Goal: Task Accomplishment & Management: Use online tool/utility

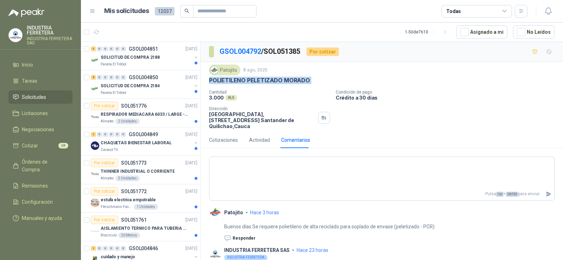
scroll to position [2, 0]
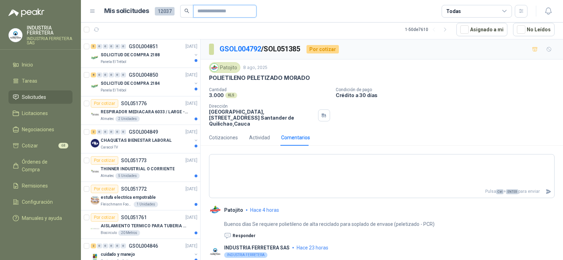
click at [222, 9] on input "text" at bounding box center [222, 11] width 49 height 12
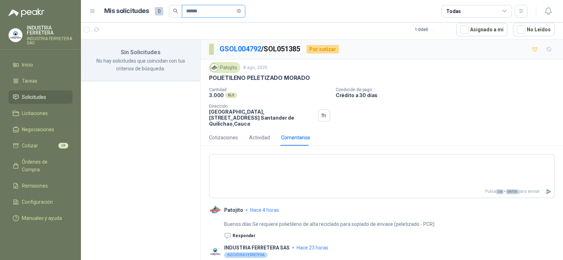
click at [186, 12] on input "******" at bounding box center [210, 11] width 49 height 12
drag, startPoint x: 216, startPoint y: 11, endPoint x: 67, endPoint y: 9, distance: 149.3
click at [67, 10] on div "INDUSTRIA FERRETERA INDUSTRIA FERRETERA SAS Inicio Tareas Solicitudes Licitacio…" at bounding box center [281, 130] width 563 height 260
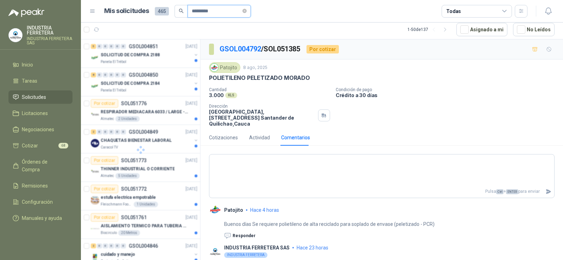
type input "*********"
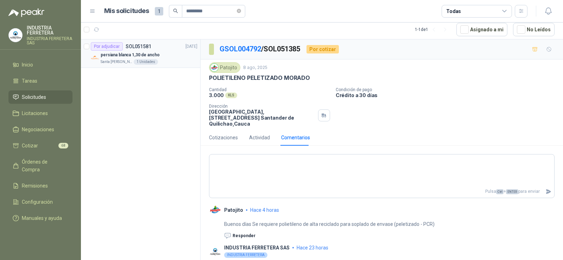
click at [152, 53] on p "persiana blanca 1,30 de ancho" at bounding box center [130, 55] width 59 height 7
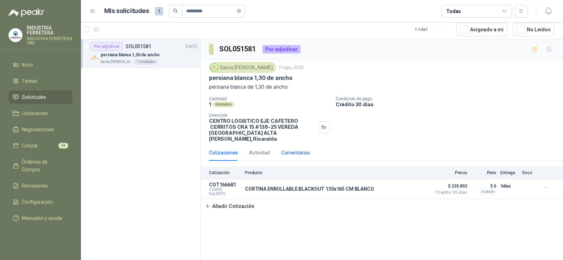
click at [300, 149] on div "Comentarios" at bounding box center [295, 153] width 29 height 8
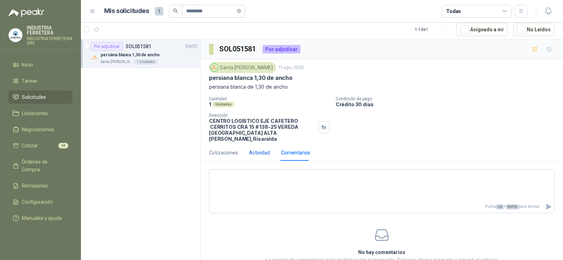
click at [256, 149] on div "Actividad" at bounding box center [259, 153] width 21 height 8
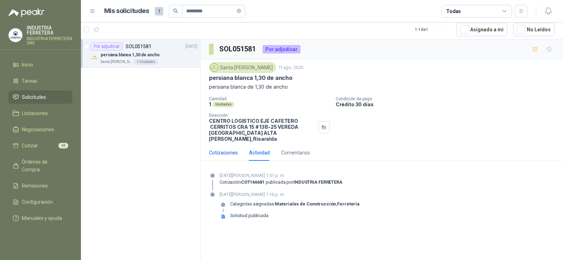
click at [224, 149] on div "Cotizaciones" at bounding box center [223, 153] width 29 height 8
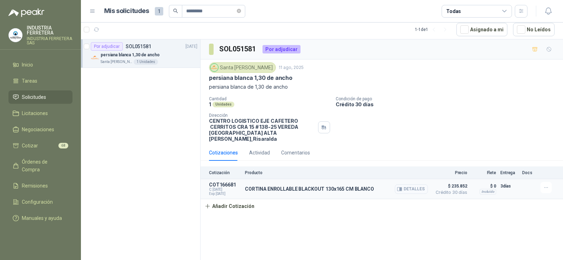
click at [408, 184] on button "Detalles" at bounding box center [411, 189] width 33 height 10
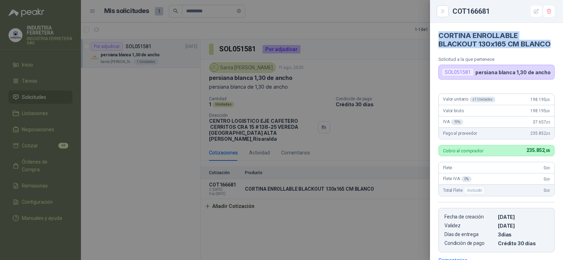
drag, startPoint x: 468, startPoint y: 53, endPoint x: 439, endPoint y: 34, distance: 34.6
click at [439, 34] on h4 "CORTINA ENROLLABLE BLACKOUT 130x165 CM BLANCO" at bounding box center [497, 39] width 116 height 17
copy h4 "CORTINA ENROLLABLE BLACKOUT 130x165 CM BLANCO"
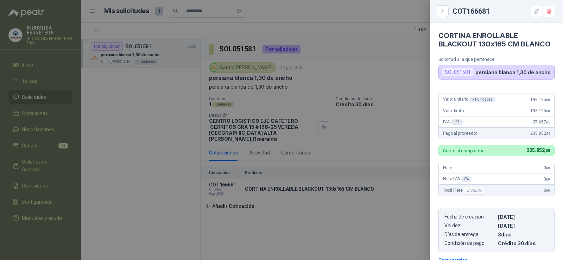
click at [528, 75] on p "persiana blanca 1,30 de ancho" at bounding box center [513, 72] width 75 height 6
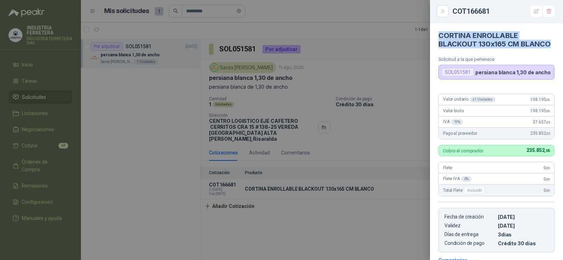
drag, startPoint x: 468, startPoint y: 53, endPoint x: 438, endPoint y: 34, distance: 35.4
click at [438, 34] on article "CORTINA ENROLLABLE BLACKOUT 130x165 CM BLANCO Solicitud a la que pertenece SOL0…" at bounding box center [496, 51] width 133 height 57
copy h4 "CORTINA ENROLLABLE BLACKOUT 130x165 CM BLANCO"
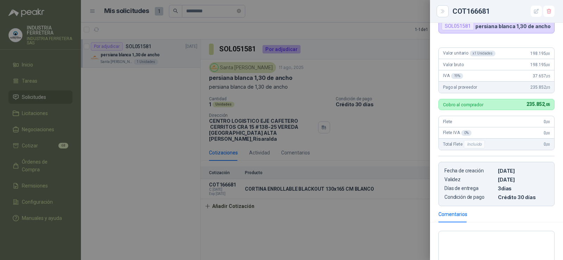
scroll to position [35, 0]
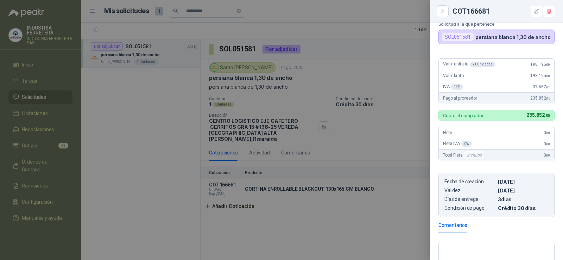
drag, startPoint x: 405, startPoint y: 120, endPoint x: 403, endPoint y: 132, distance: 12.7
click at [405, 120] on div at bounding box center [281, 130] width 563 height 260
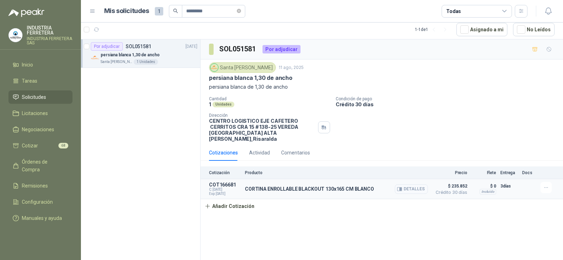
click at [410, 187] on button "Detalles" at bounding box center [411, 189] width 33 height 10
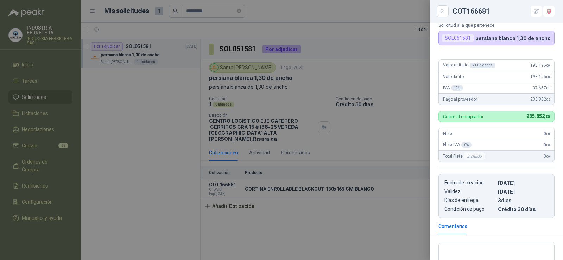
scroll to position [22, 0]
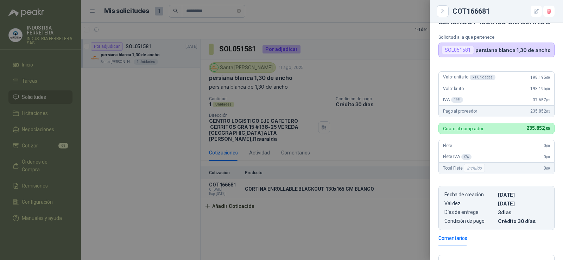
click at [371, 142] on div at bounding box center [281, 130] width 563 height 260
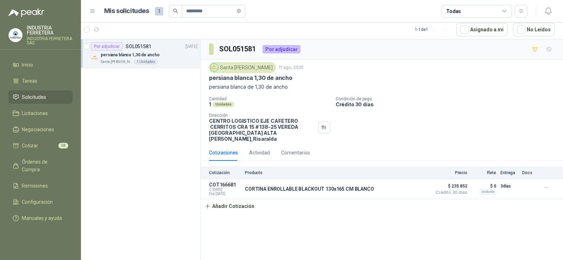
drag, startPoint x: 42, startPoint y: 96, endPoint x: 41, endPoint y: 99, distance: 3.7
click at [42, 97] on span "Solicitudes" at bounding box center [34, 97] width 24 height 8
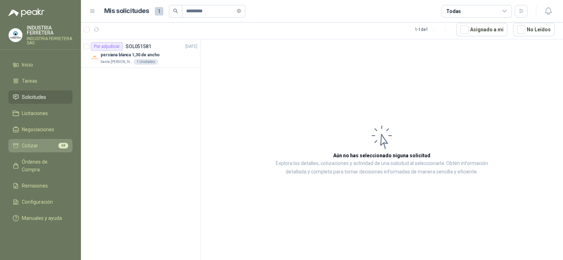
click at [40, 149] on li "Cotizar 68" at bounding box center [41, 146] width 56 height 8
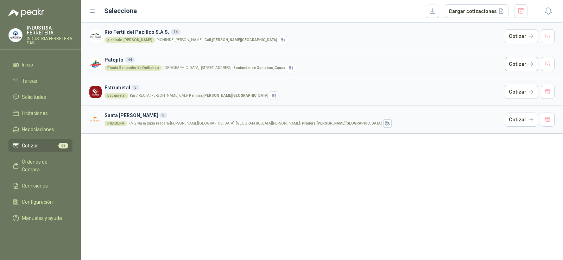
click at [271, 169] on div "Rio Fertil [PERSON_NAME] S.A.S. 14 pichinde-[PERSON_NAME][GEOGRAPHIC_DATA]-[PER…" at bounding box center [322, 142] width 482 height 238
click at [246, 164] on div "Rio Fertil [PERSON_NAME] S.A.S. 14 pichinde-[PERSON_NAME][GEOGRAPHIC_DATA]-[PER…" at bounding box center [322, 142] width 482 height 238
click at [223, 184] on div "Rio Fertil [PERSON_NAME] S.A.S. 14 pichinde-[PERSON_NAME][GEOGRAPHIC_DATA]-[PER…" at bounding box center [322, 142] width 482 height 238
click at [519, 116] on button "Cotizar" at bounding box center [521, 120] width 33 height 14
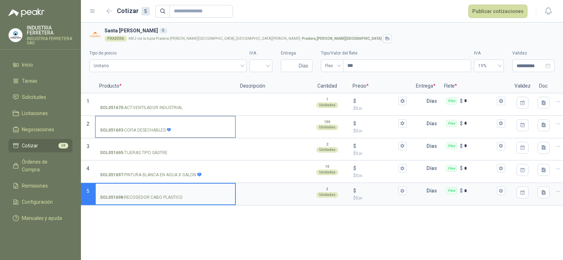
click at [149, 128] on p "SOL051693 - COFIA DESECHABLES" at bounding box center [135, 130] width 71 height 7
click at [149, 126] on input "SOL051693 - COFIA DESECHABLES" at bounding box center [165, 123] width 131 height 5
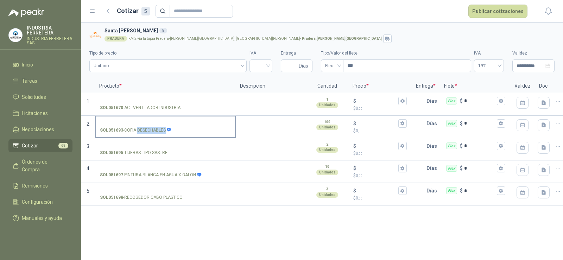
click at [149, 128] on p "SOL051693 - COFIA DESECHABLES" at bounding box center [135, 130] width 71 height 7
click at [149, 126] on input "SOL051693 - COFIA DESECHABLES" at bounding box center [165, 123] width 131 height 5
click at [151, 131] on p "SOL051693 - COFIA DESECHABLES" at bounding box center [135, 130] width 71 height 7
click at [151, 126] on input "SOL051693 - COFIA DESECHABLES" at bounding box center [165, 123] width 131 height 5
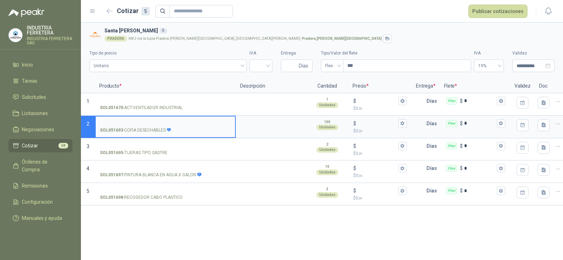
click at [153, 132] on p "SOL051693 - COFIA DESECHABLES" at bounding box center [135, 130] width 71 height 7
click at [153, 126] on input "SOL051693 - COFIA DESECHABLES" at bounding box center [165, 123] width 131 height 5
click at [153, 132] on p "SOL051693 - COFIA DESECHABLES" at bounding box center [135, 130] width 71 height 7
click at [153, 126] on input "SOL051693 - COFIA DESECHABLES" at bounding box center [165, 123] width 131 height 5
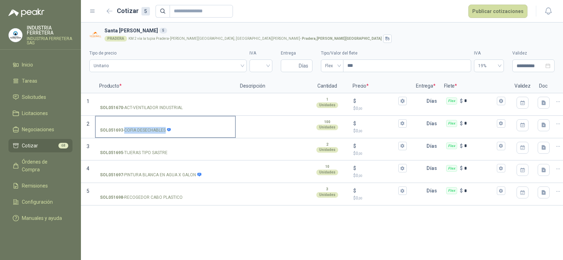
click at [153, 132] on p "SOL051693 - COFIA DESECHABLES" at bounding box center [135, 130] width 71 height 7
click at [153, 126] on input "SOL051693 - COFIA DESECHABLES" at bounding box center [165, 123] width 131 height 5
copy p "- COFIA DESECHABLES"
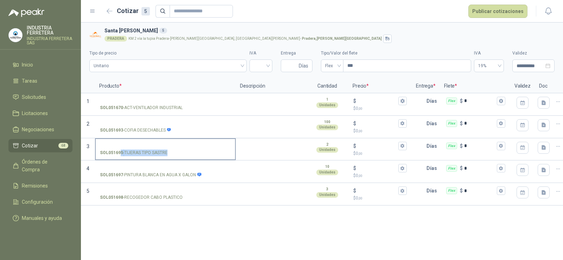
drag, startPoint x: 167, startPoint y: 154, endPoint x: 125, endPoint y: 154, distance: 41.5
click at [123, 154] on p "SOL051695 - TIJERAS TIPO SASTRE" at bounding box center [134, 153] width 68 height 7
click at [124, 154] on p "SOL051695 - TIJERAS TIPO SASTRE" at bounding box center [134, 153] width 68 height 7
click at [124, 149] on input "SOL051695 - TIJERAS TIPO SASTRE" at bounding box center [165, 146] width 131 height 5
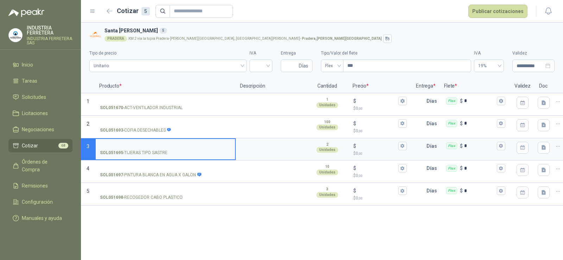
click at [127, 154] on p "SOL051695 - TIJERAS TIPO SASTRE" at bounding box center [134, 153] width 68 height 7
click at [127, 149] on input "SOL051695 - TIJERAS TIPO SASTRE" at bounding box center [165, 146] width 131 height 5
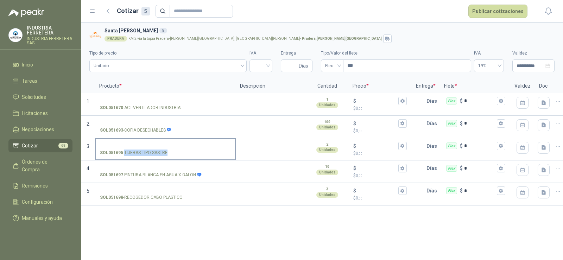
drag, startPoint x: 125, startPoint y: 152, endPoint x: 167, endPoint y: 154, distance: 41.6
click at [167, 154] on p "SOL051695 - TIJERAS TIPO SASTRE" at bounding box center [134, 153] width 68 height 7
copy p "TIJERAS TIPO SASTRE"
click at [190, 223] on div "**********" at bounding box center [322, 142] width 482 height 238
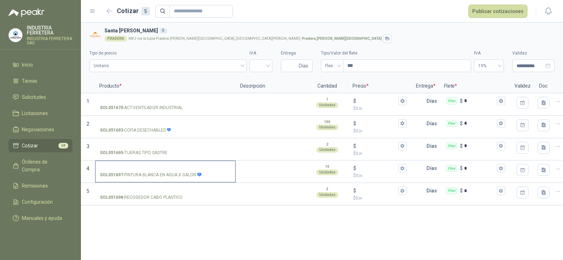
click at [184, 177] on p "SOL051697 - PINTURA BLANCA EN AGUA X GALON" at bounding box center [151, 175] width 102 height 7
click at [184, 171] on input "SOL051697 - PINTURA BLANCA EN AGUA X GALON" at bounding box center [165, 168] width 131 height 5
click at [184, 177] on p "SOL051697 - PINTURA BLANCA EN AGUA X GALON" at bounding box center [151, 175] width 102 height 7
click at [184, 171] on input "SOL051697 - PINTURA BLANCA EN AGUA X GALON" at bounding box center [165, 168] width 131 height 5
click at [184, 177] on p "SOL051697 - PINTURA BLANCA EN AGUA X GALON" at bounding box center [151, 175] width 102 height 7
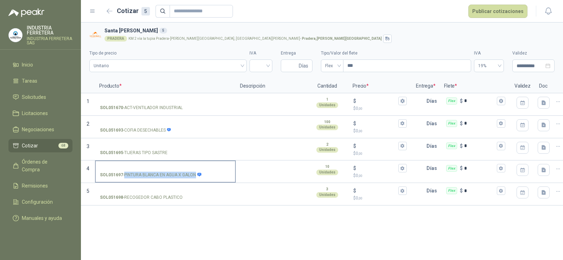
click at [184, 171] on input "SOL051697 - PINTURA BLANCA EN AGUA X GALON" at bounding box center [165, 168] width 131 height 5
copy p "- PINTURA BLANCA EN AGUA X GALON"
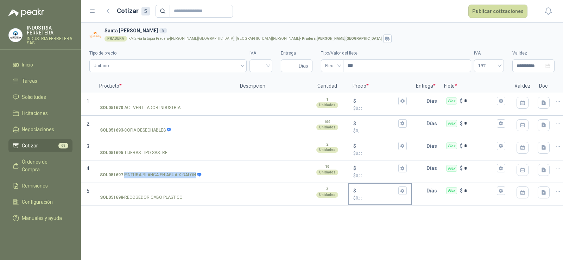
click at [368, 192] on input "$ $ 0 ,00" at bounding box center [377, 190] width 39 height 5
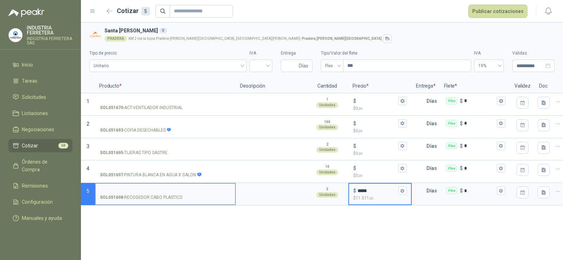
type input "*****"
click at [166, 197] on p "SOL051698 - RECOGEDOR CABO PLASTICO" at bounding box center [141, 197] width 83 height 7
click at [166, 194] on input "SOL051698 - RECOGEDOR CABO PLASTICO" at bounding box center [165, 190] width 131 height 5
click at [166, 197] on p "SOL051698 - RECOGEDOR CABO PLASTICO" at bounding box center [141, 197] width 83 height 7
click at [166, 194] on input "SOL051698 - RECOGEDOR CABO PLASTICO" at bounding box center [165, 190] width 131 height 5
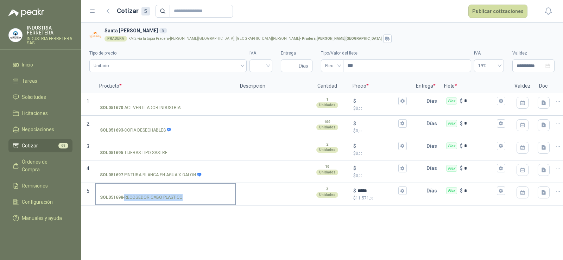
click at [166, 197] on p "SOL051698 - RECOGEDOR CABO PLASTICO" at bounding box center [141, 197] width 83 height 7
click at [166, 194] on input "SOL051698 - RECOGEDOR CABO PLASTICO" at bounding box center [165, 190] width 131 height 5
copy p "- RECOGEDOR CABO PLASTICO"
click at [155, 191] on input "SOL051698 - RECOGEDOR CABO PLASTICO" at bounding box center [165, 190] width 131 height 5
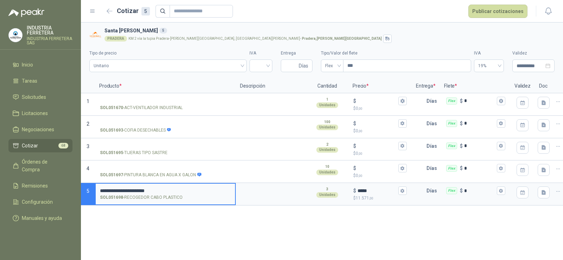
click at [104, 189] on input "**********" at bounding box center [165, 190] width 131 height 5
type input "**********"
click at [222, 243] on div "**********" at bounding box center [322, 142] width 482 height 238
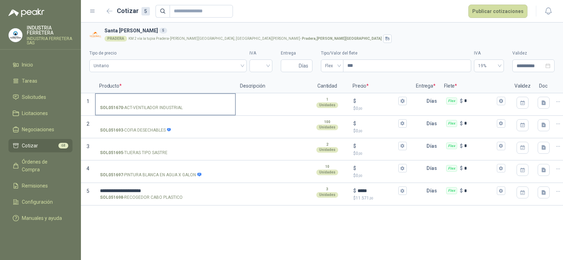
click at [139, 101] on input "SOL051670 - ACT-VENTILADOR INDUSTRIAL" at bounding box center [165, 101] width 131 height 5
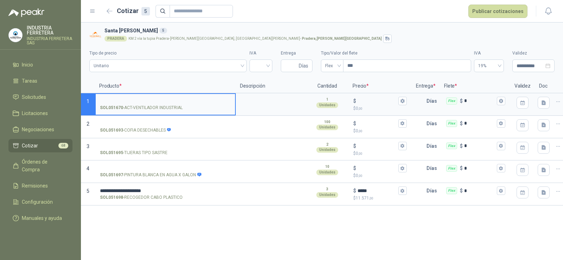
drag, startPoint x: 149, startPoint y: 102, endPoint x: 138, endPoint y: 109, distance: 12.2
click at [148, 102] on input "SOL051670 - ACT-VENTILADOR INDUSTRIAL" at bounding box center [165, 101] width 131 height 5
click at [130, 99] on input "**********" at bounding box center [165, 101] width 131 height 5
click at [167, 99] on input "**********" at bounding box center [165, 101] width 131 height 5
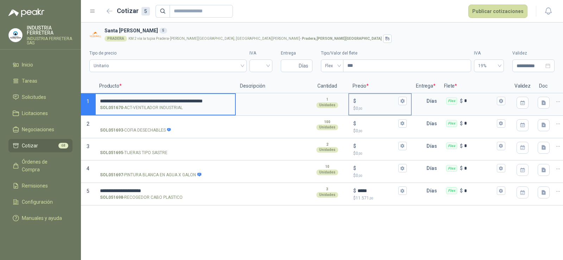
type input "**********"
click at [389, 104] on input "$ $ 0 ,00" at bounding box center [377, 100] width 39 height 5
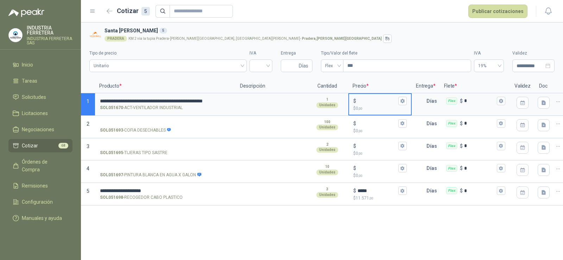
click at [370, 105] on p "$ 0 ,00" at bounding box center [380, 108] width 54 height 7
click at [370, 104] on input "$ $ 0 ,00" at bounding box center [377, 100] width 39 height 5
type input "*******"
click at [400, 39] on div "PRADERA KM 2 vía la tupia Pradera-[PERSON_NAME][GEOGRAPHIC_DATA], [GEOGRAPHIC_D…" at bounding box center [328, 39] width 447 height 8
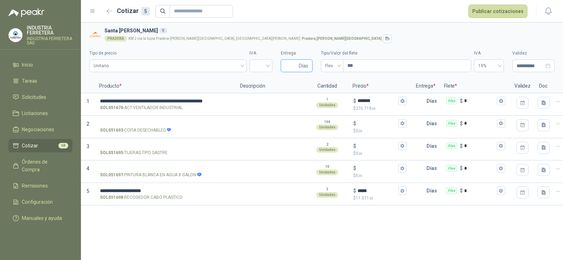
click at [294, 63] on input "Entrega" at bounding box center [291, 66] width 12 height 12
type input "*"
click at [358, 39] on div "PRADERA KM 2 vía la tupia Pradera-[PERSON_NAME][GEOGRAPHIC_DATA], [GEOGRAPHIC_D…" at bounding box center [328, 39] width 447 height 8
click at [264, 62] on input "search" at bounding box center [261, 65] width 14 height 11
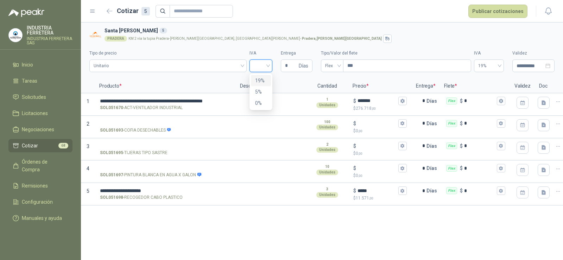
click at [261, 79] on div "19%" at bounding box center [261, 81] width 12 height 8
click at [320, 44] on div "**********" at bounding box center [321, 59] width 465 height 32
click at [340, 237] on div "**********" at bounding box center [322, 142] width 482 height 238
click at [166, 121] on input "SOL051693 - COFIA DESECHABLES" at bounding box center [165, 123] width 131 height 5
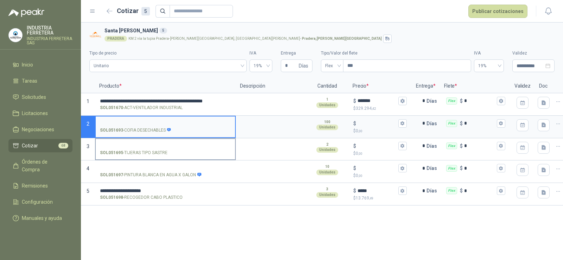
click at [157, 145] on input "SOL051695 - TIJERAS TIPO SASTRE" at bounding box center [165, 146] width 131 height 5
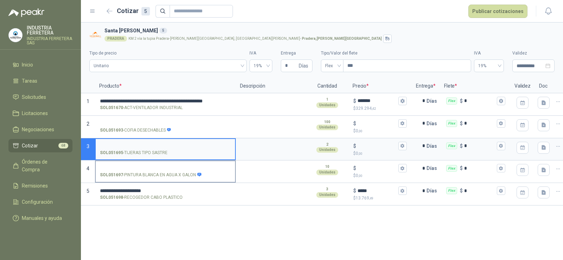
click at [159, 161] on label "SOL051697 - PINTURA BLANCA EN AGUA X GALON" at bounding box center [165, 171] width 139 height 20
click at [159, 166] on input "SOL051697 - PINTURA BLANCA EN AGUA X GALON" at bounding box center [165, 168] width 131 height 5
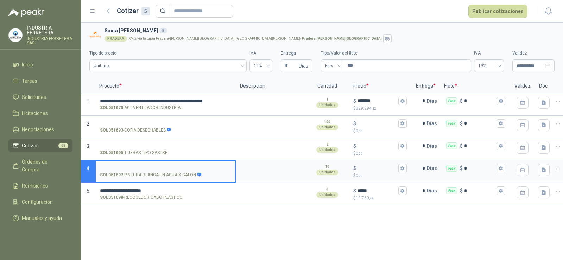
click at [150, 169] on input "SOL051697 - PINTURA BLANCA EN AGUA X GALON" at bounding box center [165, 168] width 131 height 5
click at [372, 169] on input "$ $ 0 ,00" at bounding box center [377, 168] width 39 height 5
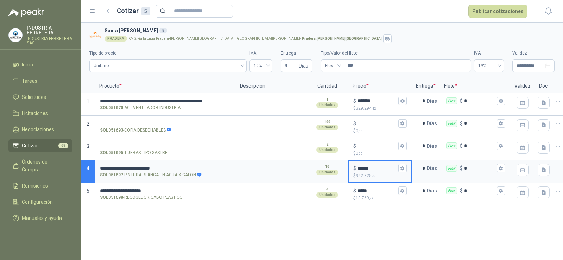
type input "******"
click at [356, 221] on div "**********" at bounding box center [322, 142] width 482 height 238
click at [318, 236] on div "**********" at bounding box center [322, 142] width 482 height 238
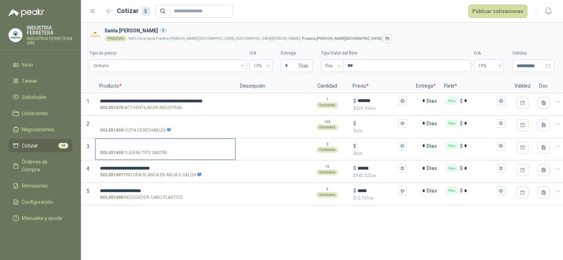
click at [164, 141] on label "SOL051695 - TIJERAS TIPO SASTRE" at bounding box center [165, 149] width 139 height 20
click at [164, 144] on input "SOL051695 - TIJERAS TIPO SASTRE" at bounding box center [165, 146] width 131 height 5
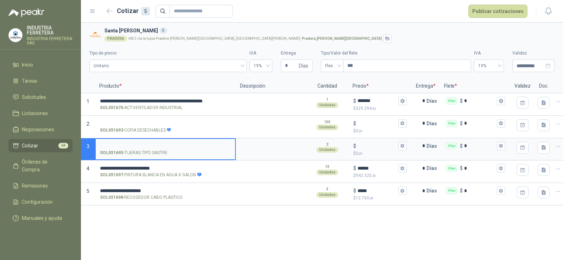
click at [317, 238] on div "**********" at bounding box center [322, 142] width 482 height 238
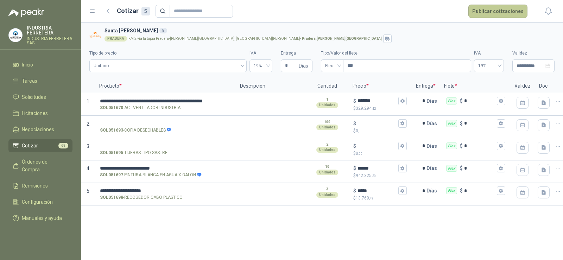
click at [496, 8] on button "Publicar cotizaciones" at bounding box center [498, 11] width 59 height 13
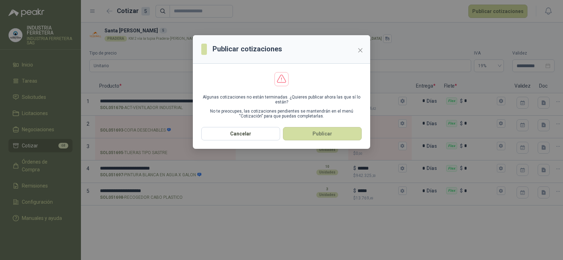
click at [331, 139] on button "Publicar" at bounding box center [322, 133] width 79 height 13
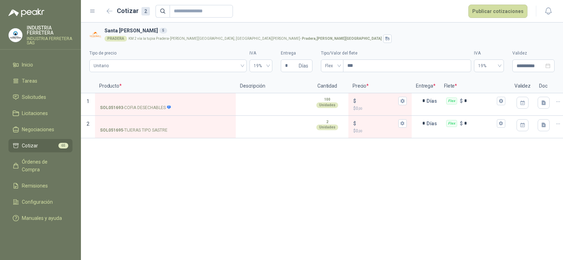
click at [157, 176] on div "**********" at bounding box center [322, 142] width 482 height 238
click at [34, 153] on ul "Inicio Tareas Solicitudes Licitaciones Negociaciones Cotizar 65 Órdenes de Comp…" at bounding box center [40, 143] width 81 height 170
click at [36, 145] on span "Cotizar" at bounding box center [30, 146] width 16 height 8
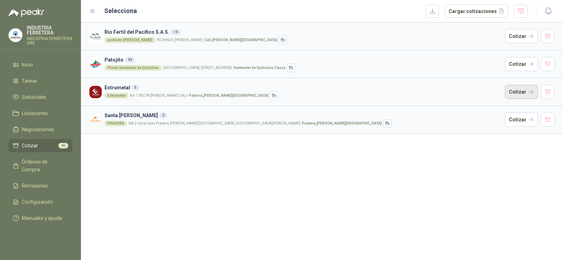
click at [509, 91] on button "Cotizar" at bounding box center [521, 92] width 33 height 14
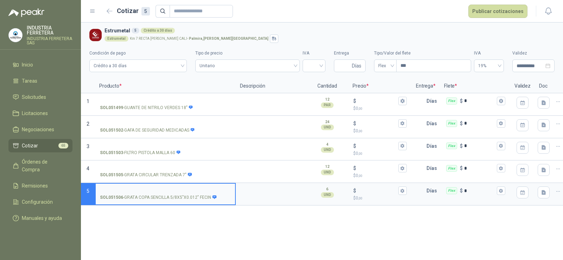
click at [188, 225] on div "**********" at bounding box center [322, 142] width 482 height 238
click at [176, 107] on p "SOL051499 - GUANTE DE NITRILO VERDES 18"" at bounding box center [146, 108] width 93 height 7
click at [176, 104] on input "SOL051499 - GUANTE DE NITRILO VERDES 18"" at bounding box center [165, 101] width 131 height 5
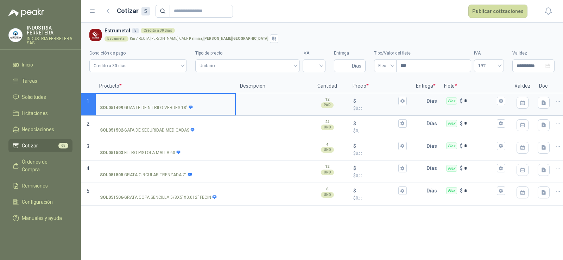
click at [176, 107] on p "SOL051499 - GUANTE DE NITRILO VERDES 18"" at bounding box center [146, 108] width 93 height 7
click at [176, 104] on input "SOL051499 - GUANTE DE NITRILO VERDES 18"" at bounding box center [165, 101] width 131 height 5
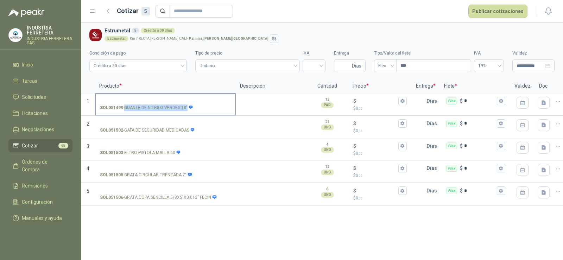
click at [176, 107] on p "SOL051499 - GUANTE DE NITRILO VERDES 18"" at bounding box center [146, 108] width 93 height 7
click at [176, 104] on input "SOL051499 - GUANTE DE NITRILO VERDES 18"" at bounding box center [165, 101] width 131 height 5
copy p "- GUANTE DE NITRILO VERDES 18""
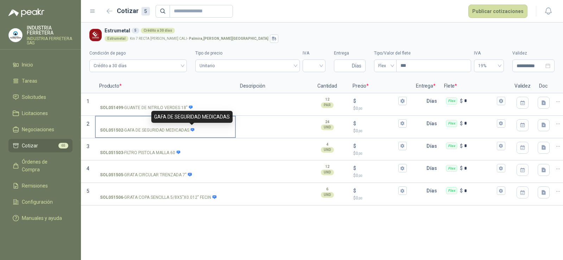
click at [174, 128] on p "SOL051502 - GAFA DE SEGURIDAD MEDICADAS" at bounding box center [147, 130] width 95 height 7
click at [174, 126] on input "SOL051502 - GAFA DE SEGURIDAD MEDICADAS" at bounding box center [165, 123] width 131 height 5
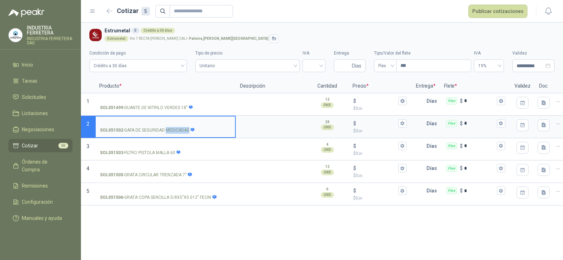
click at [173, 128] on p "SOL051502 - GAFA DE SEGURIDAD MEDICADAS" at bounding box center [147, 130] width 95 height 7
click at [173, 126] on input "SOL051502 - GAFA DE SEGURIDAD MEDICADAS" at bounding box center [165, 123] width 131 height 5
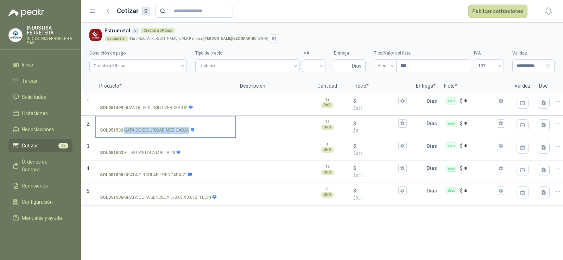
click at [173, 128] on p "SOL051502 - GAFA DE SEGURIDAD MEDICADAS" at bounding box center [147, 130] width 95 height 7
click at [173, 126] on input "SOL051502 - GAFA DE SEGURIDAD MEDICADAS" at bounding box center [165, 123] width 131 height 5
copy p "- GAFA DE SEGURIDAD MEDICADAS"
click at [162, 151] on p "SOL051503 - FILTRO PISTOLA MALLA 60" at bounding box center [140, 153] width 81 height 7
click at [162, 149] on input "SOL051503 - FILTRO PISTOLA MALLA 60" at bounding box center [165, 146] width 131 height 5
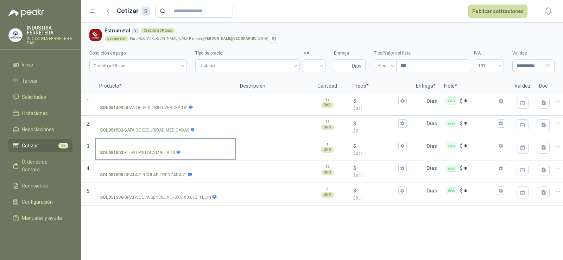
click at [162, 151] on p "SOL051503 - FILTRO PISTOLA MALLA 60" at bounding box center [140, 153] width 81 height 7
click at [162, 149] on input "SOL051503 - FILTRO PISTOLA MALLA 60" at bounding box center [165, 146] width 131 height 5
click at [162, 151] on p "SOL051503 - FILTRO PISTOLA MALLA 60" at bounding box center [140, 153] width 81 height 7
click at [162, 149] on input "SOL051503 - FILTRO PISTOLA MALLA 60" at bounding box center [165, 146] width 131 height 5
copy p "- FILTRO PISTOLA MALLA 60"
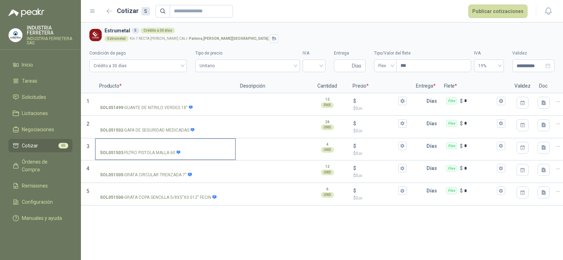
click at [217, 152] on div "SOL051503 - FILTRO PISTOLA MALLA 60" at bounding box center [165, 153] width 131 height 7
click at [217, 149] on input "SOL051503 - FILTRO PISTOLA MALLA 60" at bounding box center [165, 146] width 131 height 5
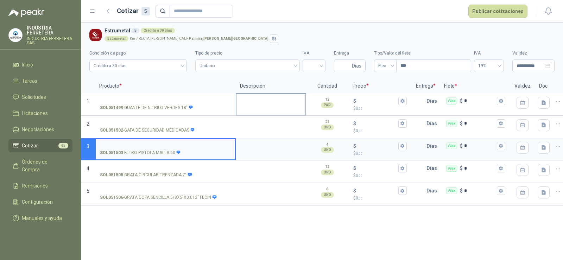
click at [246, 112] on div at bounding box center [271, 104] width 70 height 23
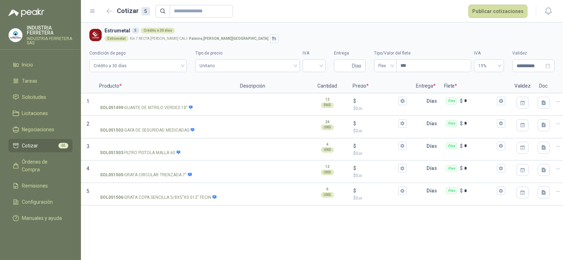
click at [38, 145] on li "Cotizar 65" at bounding box center [41, 146] width 56 height 8
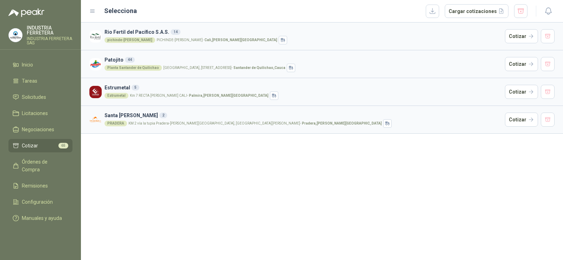
click at [188, 176] on div "Rio Fertil [PERSON_NAME] S.A.S. 14 pichinde-[PERSON_NAME][GEOGRAPHIC_DATA]-[PER…" at bounding box center [322, 142] width 482 height 238
click at [174, 158] on div "Rio Fertil [PERSON_NAME] S.A.S. 14 pichinde-[PERSON_NAME][GEOGRAPHIC_DATA]-[PER…" at bounding box center [322, 142] width 482 height 238
click at [547, 62] on button "button" at bounding box center [548, 64] width 14 height 14
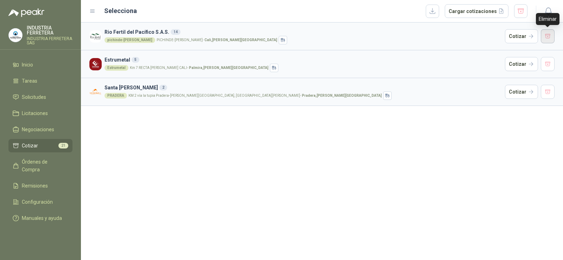
click at [548, 37] on button "button" at bounding box center [548, 36] width 14 height 14
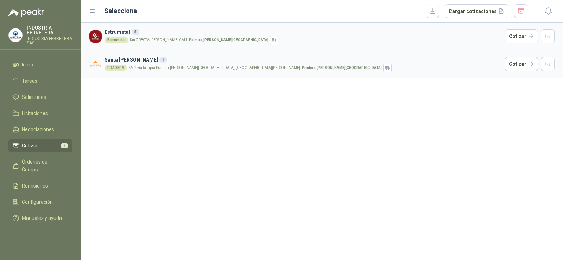
click at [327, 120] on div "Estrumetal 5 Estrumetal Km 7 RECTA [GEOGRAPHIC_DATA] [GEOGRAPHIC_DATA] - [GEOGR…" at bounding box center [322, 142] width 482 height 238
click at [37, 99] on span "Solicitudes" at bounding box center [34, 97] width 24 height 8
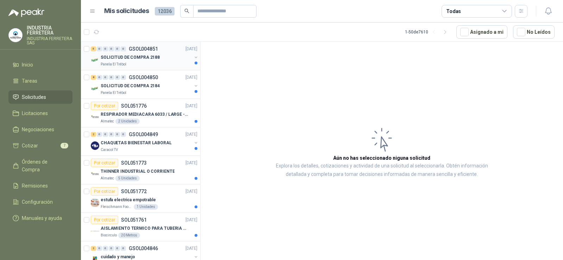
click at [132, 54] on p "SOLICITUD DE COMPRA 2188" at bounding box center [130, 57] width 59 height 7
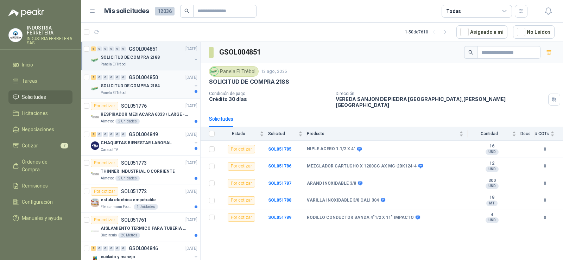
click at [117, 83] on p "SOLICITUD DE COMPRA 2184" at bounding box center [130, 86] width 59 height 7
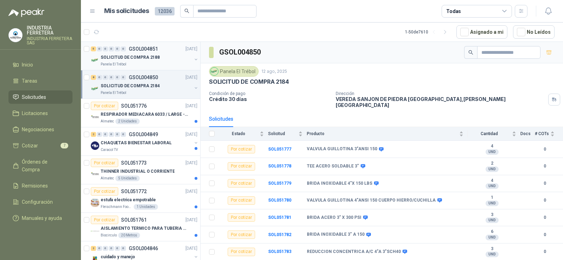
click at [133, 65] on div "Panela El Trébol" at bounding box center [146, 65] width 91 height 6
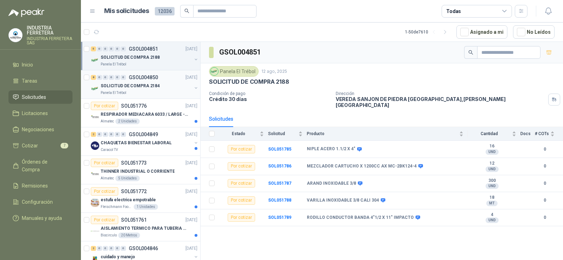
click at [132, 83] on p "SOLICITUD DE COMPRA 2184" at bounding box center [130, 86] width 59 height 7
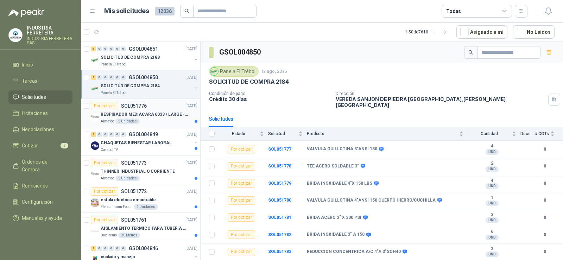
click at [134, 110] on div "Por cotizar SOL051776" at bounding box center [119, 106] width 56 height 8
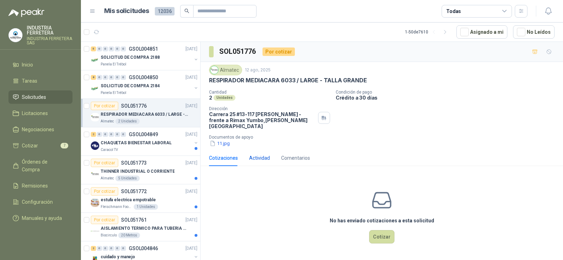
click at [261, 154] on div "Actividad" at bounding box center [259, 158] width 21 height 8
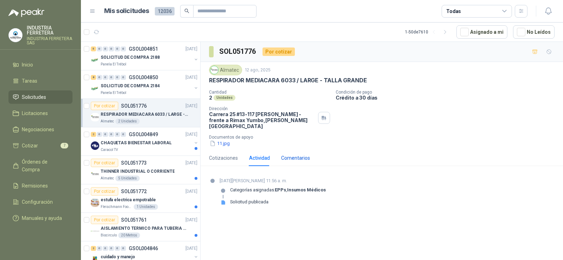
click at [294, 154] on div "Comentarios" at bounding box center [295, 158] width 29 height 8
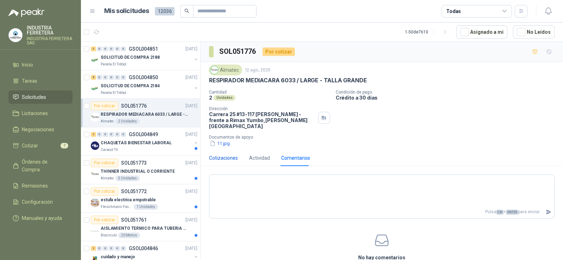
click at [221, 154] on div "Cotizaciones" at bounding box center [223, 158] width 29 height 8
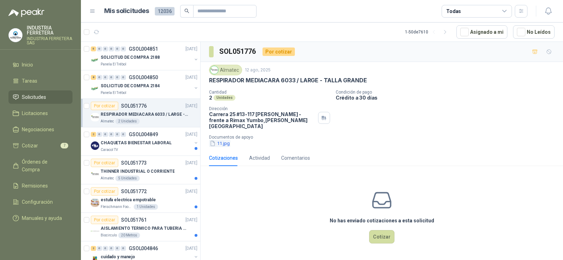
click at [219, 140] on button "11.jpg" at bounding box center [219, 143] width 21 height 7
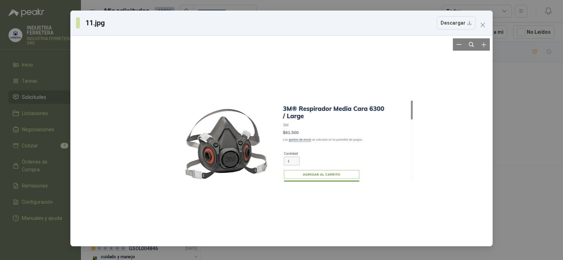
drag, startPoint x: 259, startPoint y: 109, endPoint x: 285, endPoint y: 84, distance: 35.6
click at [285, 84] on div at bounding box center [282, 140] width 264 height 205
drag, startPoint x: 244, startPoint y: 105, endPoint x: 409, endPoint y: 139, distance: 169.1
click at [409, 139] on div at bounding box center [282, 140] width 264 height 205
drag, startPoint x: 176, startPoint y: 87, endPoint x: 421, endPoint y: 196, distance: 268.6
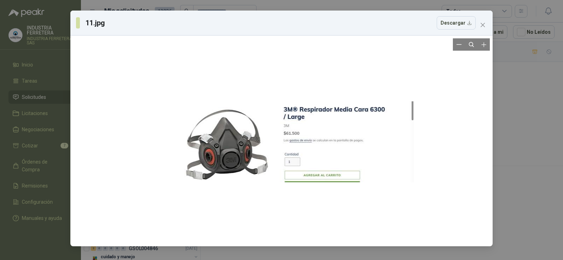
click at [421, 196] on div at bounding box center [281, 140] width 417 height 205
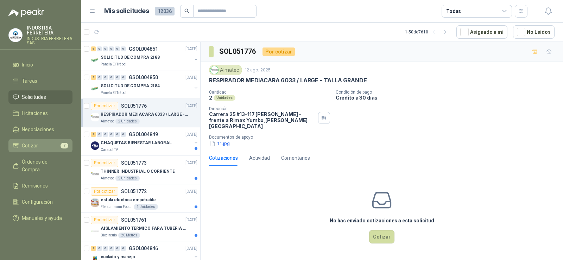
click at [42, 147] on li "Cotizar 7" at bounding box center [41, 146] width 56 height 8
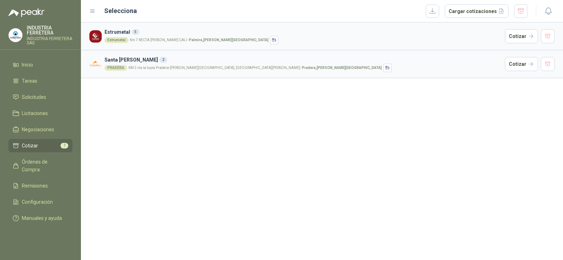
click at [388, 127] on div "Estrumetal 5 Estrumetal Km 7 RECTA [GEOGRAPHIC_DATA] [GEOGRAPHIC_DATA] - [GEOGR…" at bounding box center [322, 142] width 482 height 238
click at [192, 163] on div "Estrumetal 5 Estrumetal Km 7 RECTA [GEOGRAPHIC_DATA] [GEOGRAPHIC_DATA] - [GEOGR…" at bounding box center [322, 142] width 482 height 238
click at [501, 93] on div "Estrumetal 5 Estrumetal Km 7 RECTA [GEOGRAPHIC_DATA] [GEOGRAPHIC_DATA] - [GEOGR…" at bounding box center [322, 142] width 482 height 238
drag, startPoint x: 293, startPoint y: 132, endPoint x: 315, endPoint y: 130, distance: 21.6
click at [292, 132] on div "Estrumetal 5 Estrumetal Km 7 RECTA [GEOGRAPHIC_DATA] [GEOGRAPHIC_DATA] - [GEOGR…" at bounding box center [322, 142] width 482 height 238
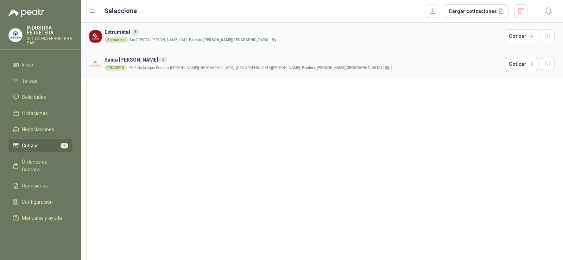
drag, startPoint x: 257, startPoint y: 139, endPoint x: 469, endPoint y: 105, distance: 214.3
click at [257, 140] on div "Estrumetal 5 Estrumetal Km 7 RECTA [GEOGRAPHIC_DATA] [GEOGRAPHIC_DATA] - [GEOGR…" at bounding box center [322, 142] width 482 height 238
click at [514, 64] on button "Cotizar" at bounding box center [521, 64] width 33 height 14
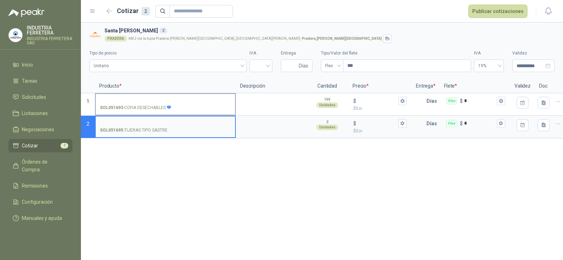
click at [128, 100] on input "SOL051693 - COFIA DESECHABLES" at bounding box center [165, 101] width 131 height 5
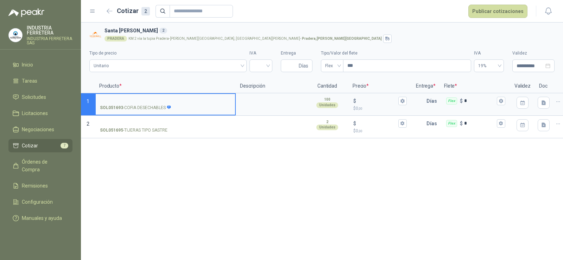
click at [133, 106] on p "SOL051693 - COFIA DESECHABLES" at bounding box center [135, 108] width 71 height 7
click at [133, 104] on input "SOL051693 - COFIA DESECHABLES" at bounding box center [165, 101] width 131 height 5
click at [133, 106] on p "SOL051693 - COFIA DESECHABLES" at bounding box center [135, 108] width 71 height 7
click at [133, 104] on input "SOL051693 - COFIA DESECHABLES" at bounding box center [165, 101] width 131 height 5
click at [133, 106] on p "SOL051693 - COFIA DESECHABLES" at bounding box center [135, 108] width 71 height 7
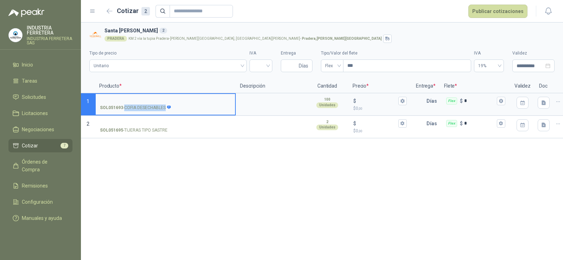
click at [133, 104] on input "SOL051693 - COFIA DESECHABLES" at bounding box center [165, 101] width 131 height 5
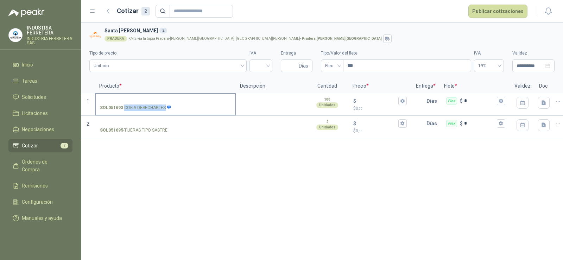
copy p "- COFIA DESECHABLES"
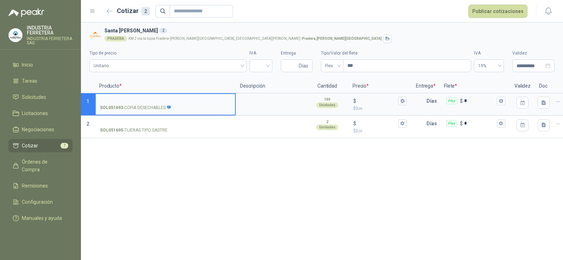
click at [127, 99] on input "SOL051693 - COFIA DESECHABLES" at bounding box center [165, 101] width 131 height 5
click at [104, 100] on input "**********" at bounding box center [165, 101] width 131 height 5
type input "**********"
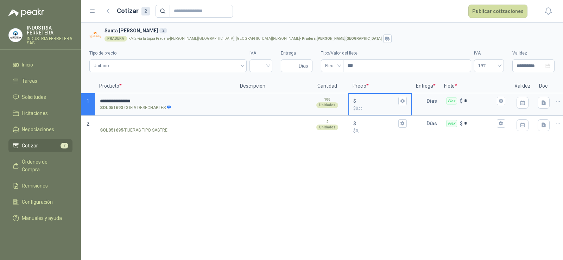
click at [369, 102] on input "$ $ 0 ,00" at bounding box center [377, 100] width 39 height 5
click at [261, 63] on input "search" at bounding box center [261, 65] width 14 height 11
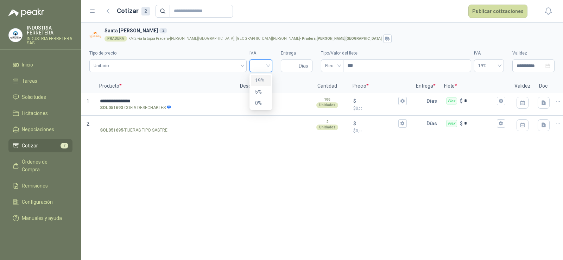
click at [260, 82] on div "19%" at bounding box center [261, 81] width 12 height 8
click at [287, 65] on input "Entrega" at bounding box center [291, 66] width 12 height 12
type input "*"
click at [324, 218] on div "**********" at bounding box center [322, 142] width 482 height 238
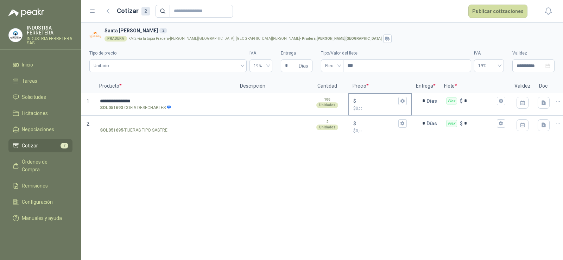
click at [365, 102] on input "$ $ 0 ,00" at bounding box center [377, 100] width 39 height 5
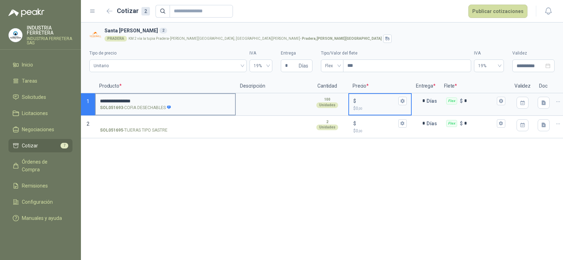
click at [168, 100] on input "**********" at bounding box center [165, 101] width 131 height 5
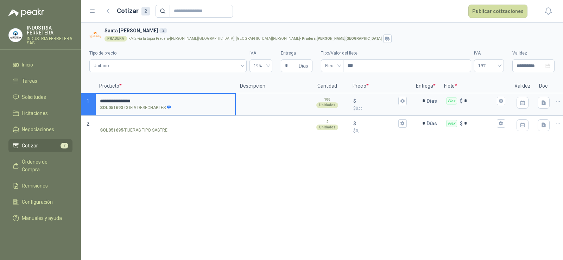
click at [139, 103] on input "**********" at bounding box center [165, 101] width 131 height 5
type input "*"
type input "**********"
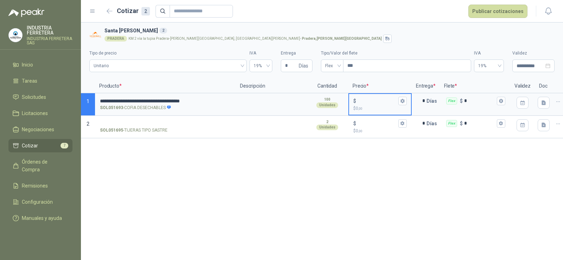
click at [367, 101] on input "$ $ 0 ,00" at bounding box center [377, 100] width 39 height 5
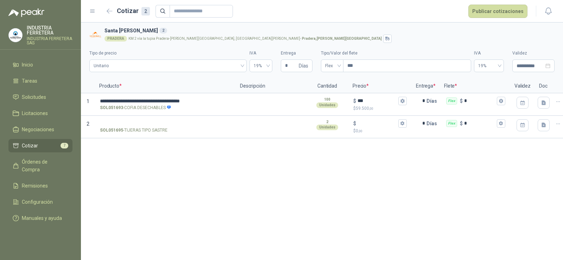
click at [294, 229] on div "**********" at bounding box center [322, 142] width 482 height 238
click at [333, 178] on div "**********" at bounding box center [322, 142] width 482 height 238
click at [139, 114] on div "**********" at bounding box center [165, 104] width 141 height 23
click at [141, 121] on input "SOL051695 - TIJERAS TIPO SASTRE" at bounding box center [165, 123] width 131 height 5
click at [354, 190] on div "**********" at bounding box center [322, 142] width 482 height 238
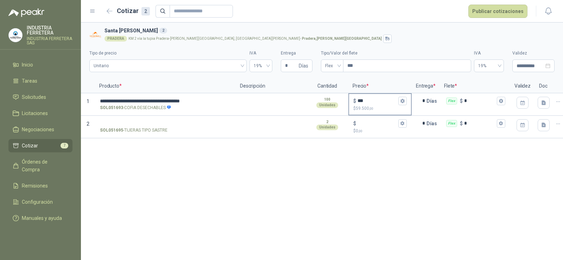
click at [369, 101] on input "***" at bounding box center [377, 100] width 39 height 5
type input "***"
click at [351, 190] on div "**********" at bounding box center [322, 142] width 482 height 238
click at [499, 7] on button "Publicar cotizaciones" at bounding box center [498, 11] width 59 height 13
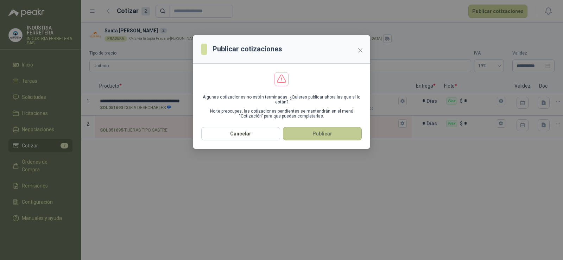
click at [315, 130] on button "Publicar" at bounding box center [322, 133] width 79 height 13
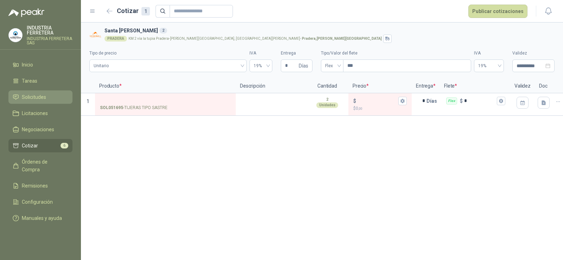
click at [36, 98] on span "Solicitudes" at bounding box center [34, 97] width 24 height 8
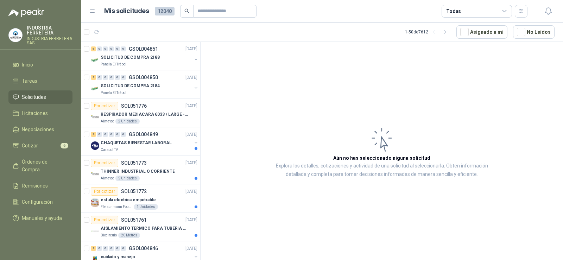
click at [44, 137] on ul "Inicio Tareas Solicitudes Licitaciones Negociaciones Cotizar 6 Órdenes de Compr…" at bounding box center [40, 143] width 81 height 170
click at [46, 143] on li "Cotizar 6" at bounding box center [41, 146] width 56 height 8
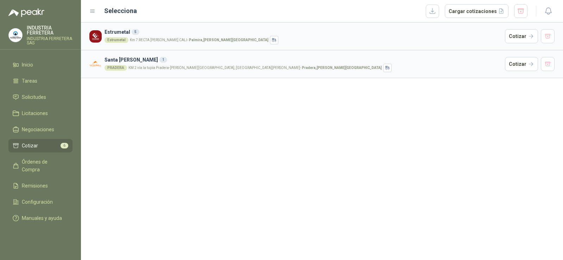
click at [201, 105] on div "Estrumetal 5 Estrumetal Km 7 RECTA [GEOGRAPHIC_DATA] [GEOGRAPHIC_DATA] - [GEOGR…" at bounding box center [322, 142] width 482 height 238
click at [449, 38] on div "Estrumetal Km 7 RECTA [PERSON_NAME] [GEOGRAPHIC_DATA] - [PERSON_NAME] , [PERSON…" at bounding box center [304, 40] width 398 height 8
click at [519, 38] on button "Cotizar" at bounding box center [521, 36] width 33 height 14
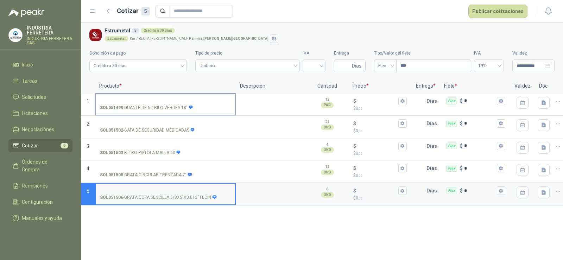
click at [165, 108] on p "SOL051499 - GUANTE DE NITRILO VERDES 18"" at bounding box center [146, 108] width 93 height 7
click at [165, 104] on input "SOL051499 - GUANTE DE NITRILO VERDES 18"" at bounding box center [165, 101] width 131 height 5
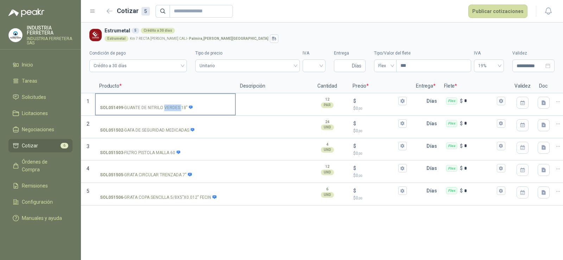
click at [165, 108] on p "SOL051499 - GUANTE DE NITRILO VERDES 18"" at bounding box center [146, 108] width 93 height 7
click at [165, 104] on input "SOL051499 - GUANTE DE NITRILO VERDES 18"" at bounding box center [165, 101] width 131 height 5
click at [165, 108] on p "SOL051499 - GUANTE DE NITRILO VERDES 18"" at bounding box center [146, 108] width 93 height 7
click at [165, 104] on input "SOL051499 - GUANTE DE NITRILO VERDES 18"" at bounding box center [165, 101] width 131 height 5
click at [155, 96] on label "SOL051499 - GUANTE DE NITRILO VERDES 18"" at bounding box center [165, 104] width 139 height 20
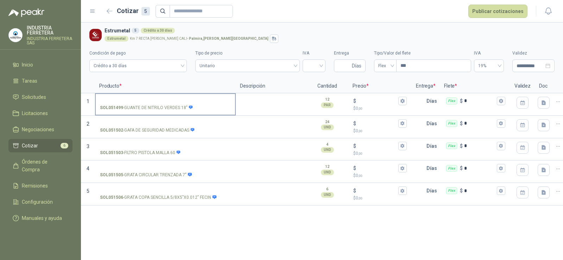
click at [155, 99] on input "SOL051499 - GUANTE DE NITRILO VERDES 18"" at bounding box center [165, 101] width 131 height 5
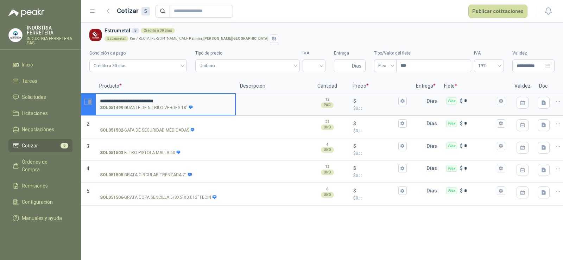
drag, startPoint x: 102, startPoint y: 100, endPoint x: 83, endPoint y: 102, distance: 19.5
click at [83, 102] on section "**********" at bounding box center [322, 104] width 482 height 23
type input "**********"
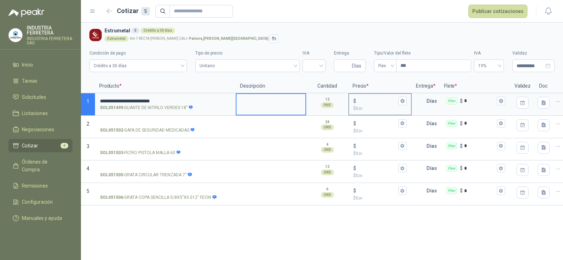
click at [376, 105] on p "$ 0 ,00" at bounding box center [380, 108] width 54 height 7
click at [376, 104] on input "$ $ 0 ,00" at bounding box center [377, 100] width 39 height 5
click at [374, 100] on input "$ $ 0 ,00" at bounding box center [377, 100] width 39 height 5
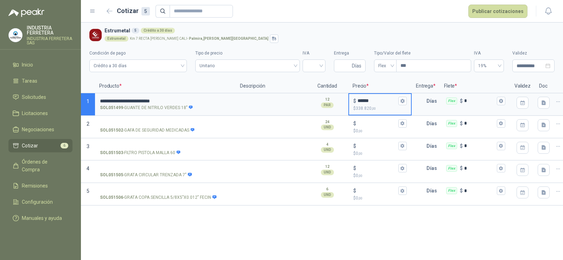
type input "******"
click at [364, 227] on div "**********" at bounding box center [322, 142] width 482 height 238
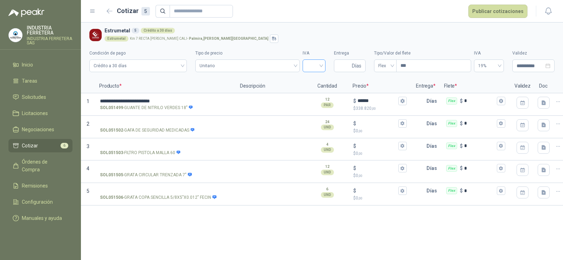
click at [312, 67] on input "search" at bounding box center [314, 65] width 14 height 11
click at [315, 78] on div "19%" at bounding box center [314, 81] width 12 height 8
click at [347, 68] on input "Entrega" at bounding box center [344, 66] width 12 height 12
type input "*"
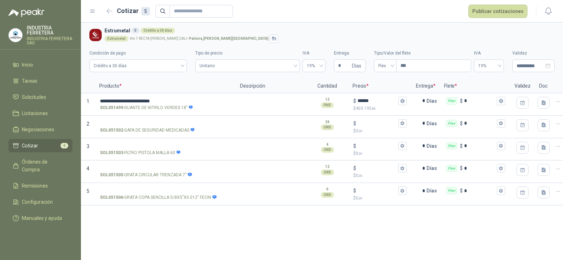
click at [361, 39] on div "Estrumetal Km 7 RECTA [PERSON_NAME] [GEOGRAPHIC_DATA] - [PERSON_NAME] , [PERSON…" at bounding box center [328, 39] width 447 height 8
click at [256, 66] on span "Unitario" at bounding box center [248, 66] width 96 height 11
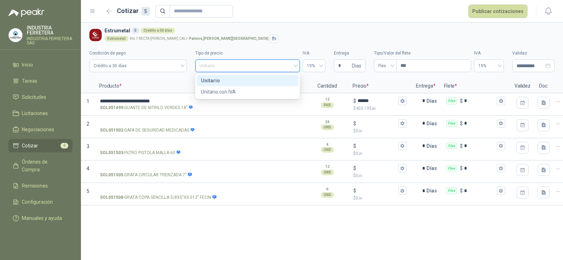
click at [256, 65] on span "Unitario" at bounding box center [248, 66] width 96 height 11
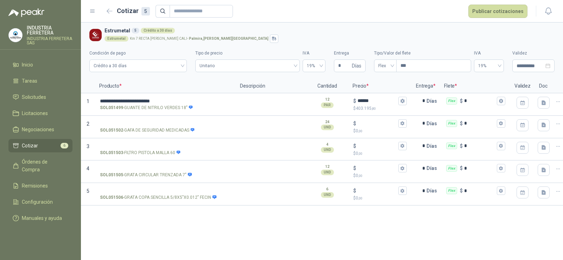
click at [293, 39] on div "Estrumetal Km 7 RECTA [PERSON_NAME] [GEOGRAPHIC_DATA] - [PERSON_NAME] , [PERSON…" at bounding box center [328, 39] width 447 height 8
click at [163, 67] on span "Crédito a 30 días" at bounding box center [138, 66] width 89 height 11
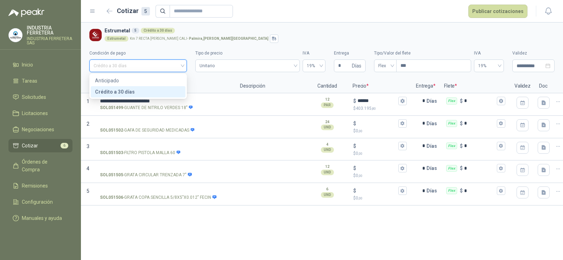
click at [163, 67] on span "Crédito a 30 días" at bounding box center [138, 66] width 89 height 11
click at [346, 35] on div "Estrumetal Km 7 RECTA [PERSON_NAME] [GEOGRAPHIC_DATA] - [PERSON_NAME] , [PERSON…" at bounding box center [328, 39] width 447 height 8
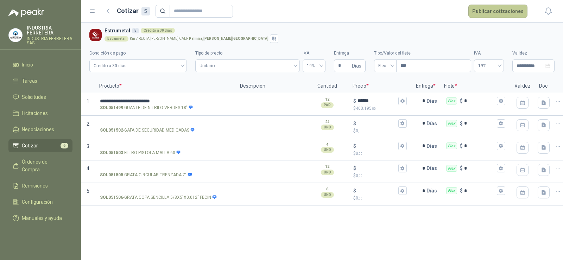
click at [491, 8] on button "Publicar cotizaciones" at bounding box center [498, 11] width 59 height 13
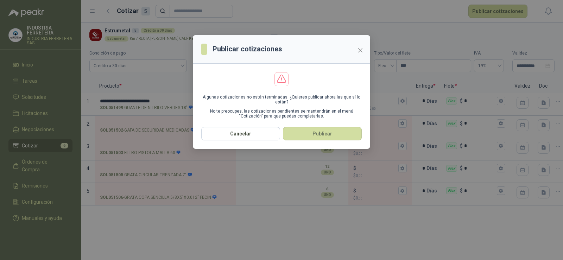
click at [317, 134] on button "Publicar" at bounding box center [322, 133] width 79 height 13
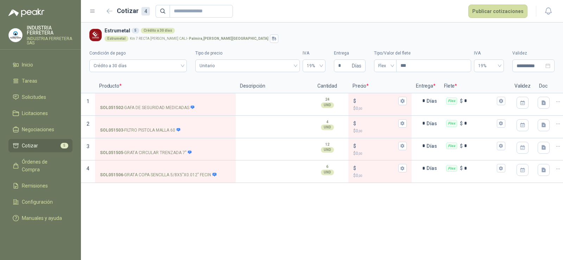
click at [301, 13] on form "Cotizar 4 Publicar cotizaciones" at bounding box center [316, 11] width 424 height 13
click at [46, 142] on li "Cotizar 5" at bounding box center [41, 146] width 56 height 8
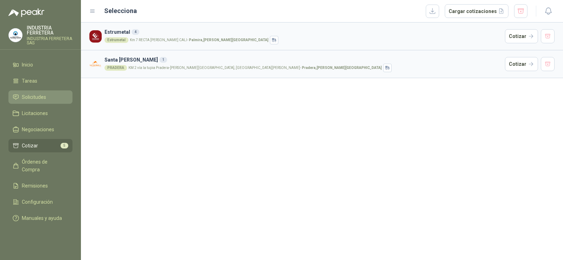
click at [40, 96] on span "Solicitudes" at bounding box center [34, 97] width 24 height 8
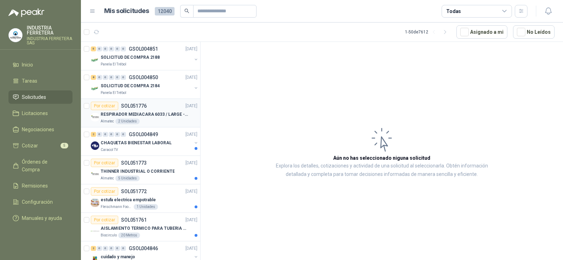
click at [132, 108] on p "SOL051776" at bounding box center [134, 106] width 26 height 5
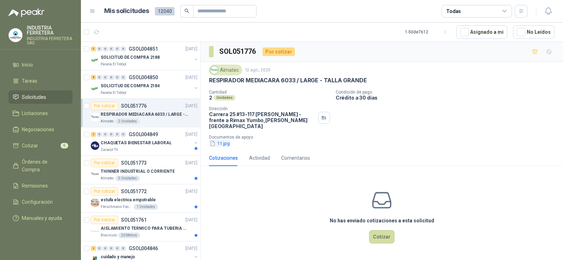
click at [224, 140] on button "11.jpg" at bounding box center [219, 143] width 21 height 7
click at [260, 82] on p "RESPIRADOR MEDIACARA 6033 / LARGE - TALLA GRANDE" at bounding box center [288, 80] width 158 height 7
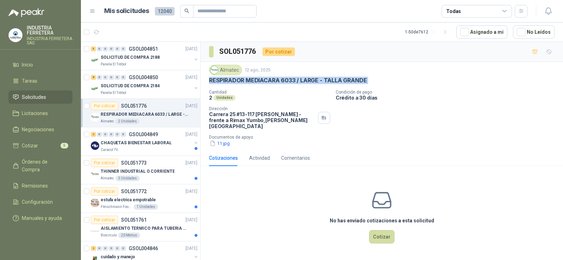
click at [260, 81] on p "RESPIRADOR MEDIACARA 6033 / LARGE - TALLA GRANDE" at bounding box center [288, 80] width 158 height 7
click at [227, 140] on button "11.jpg" at bounding box center [219, 143] width 21 height 7
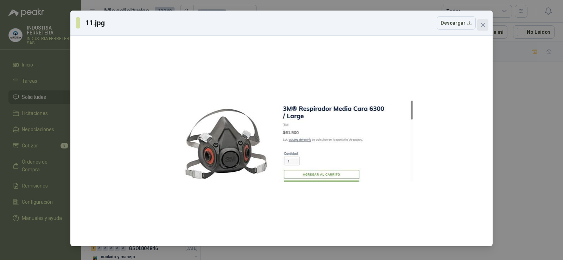
click at [484, 25] on icon "close" at bounding box center [483, 25] width 6 height 6
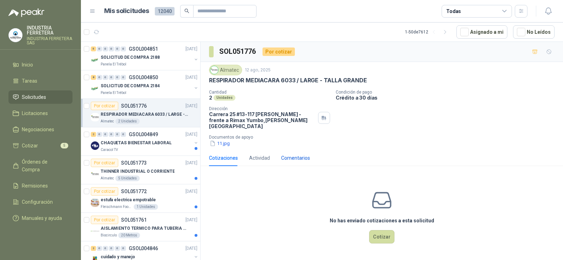
click at [284, 154] on div "Comentarios" at bounding box center [295, 158] width 29 height 8
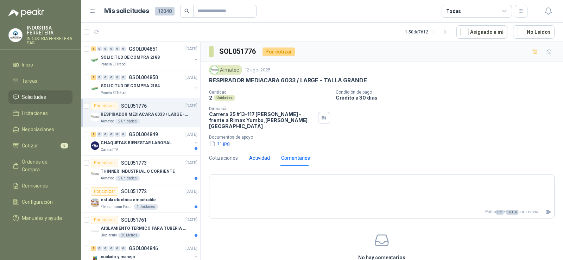
click at [257, 154] on div "Actividad" at bounding box center [259, 158] width 21 height 8
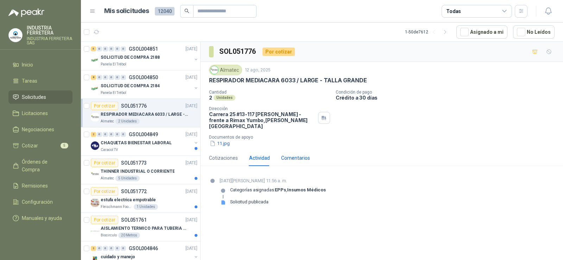
click at [294, 154] on div "Comentarios" at bounding box center [295, 158] width 29 height 8
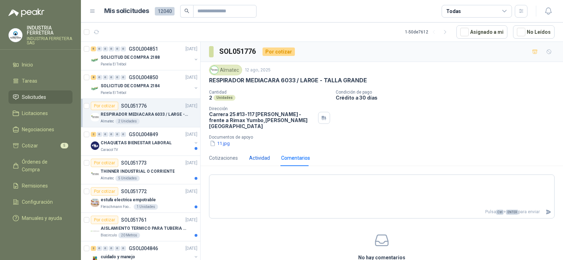
click at [257, 154] on div "Actividad" at bounding box center [259, 158] width 21 height 8
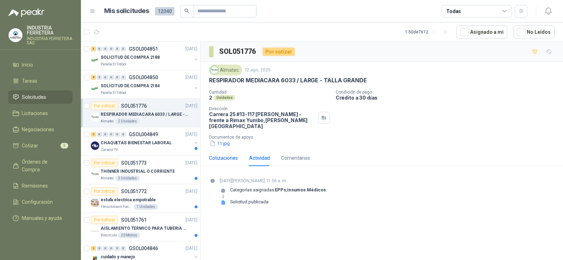
click at [223, 154] on div "Cotizaciones" at bounding box center [223, 158] width 29 height 8
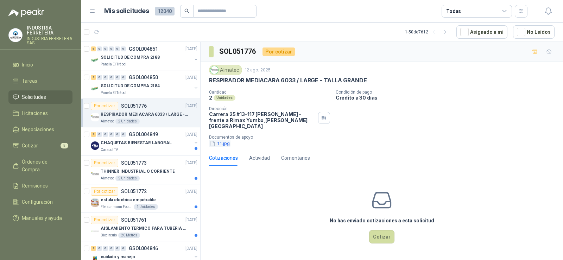
click at [220, 140] on button "11.jpg" at bounding box center [219, 143] width 21 height 7
click at [219, 140] on button "11.jpg" at bounding box center [219, 143] width 21 height 7
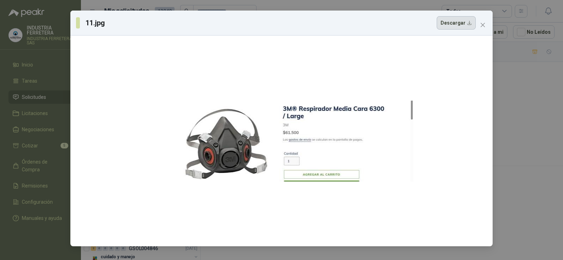
drag, startPoint x: 250, startPoint y: 117, endPoint x: 461, endPoint y: 23, distance: 231.4
click at [461, 23] on button "Descargar" at bounding box center [456, 22] width 39 height 13
click at [484, 25] on icon "close" at bounding box center [483, 25] width 4 height 4
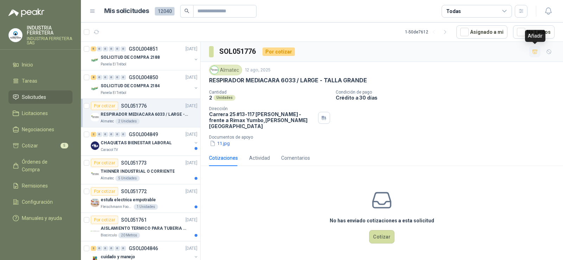
click at [534, 52] on icon "button" at bounding box center [535, 52] width 6 height 6
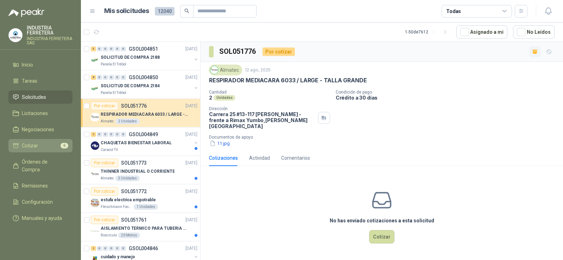
click at [51, 140] on link "Cotizar 6" at bounding box center [40, 145] width 64 height 13
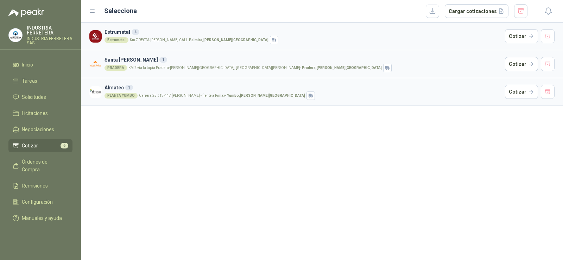
click at [208, 200] on div "Estrumetal 4 Estrumetal Km 7 RECTA [PERSON_NAME] [GEOGRAPHIC_DATA] - [GEOGRAPHI…" at bounding box center [322, 142] width 482 height 238
click at [519, 95] on button "Cotizar" at bounding box center [521, 92] width 33 height 14
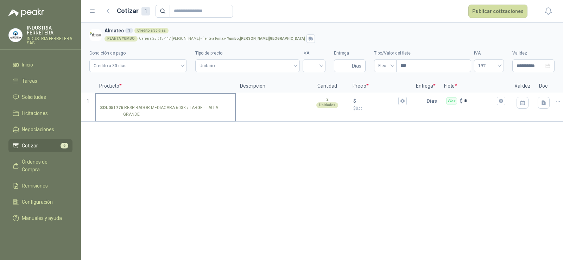
click at [150, 99] on input "SOL051776 - RESPIRADOR MEDIACARA 6033 / LARGE - TALLA GRANDE" at bounding box center [165, 101] width 131 height 5
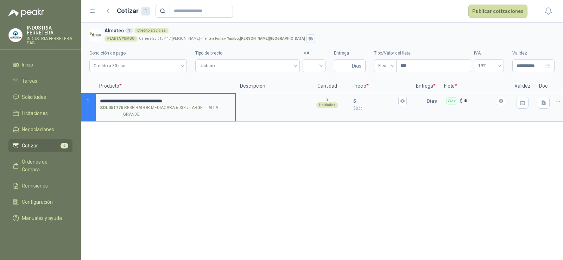
click at [200, 155] on div "**********" at bounding box center [322, 142] width 482 height 238
click at [193, 149] on div "**********" at bounding box center [322, 142] width 482 height 238
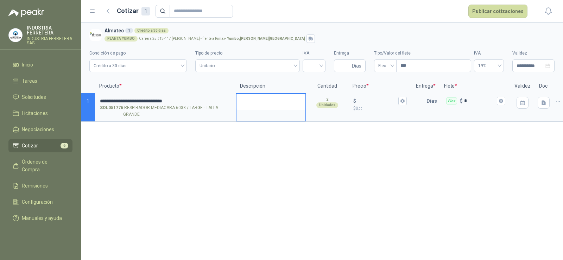
click at [257, 108] on textarea at bounding box center [271, 102] width 69 height 16
click at [310, 65] on input "search" at bounding box center [314, 65] width 14 height 11
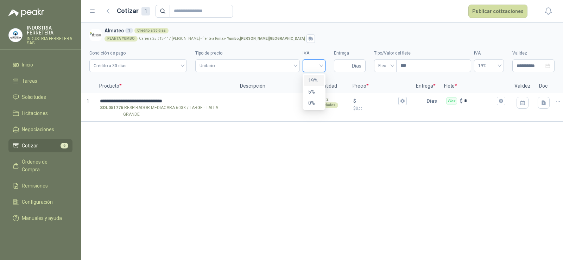
click at [311, 81] on div "19%" at bounding box center [314, 81] width 12 height 8
click at [315, 158] on div "**********" at bounding box center [322, 142] width 482 height 238
click at [338, 63] on input "Entrega" at bounding box center [344, 66] width 12 height 12
click at [157, 70] on span "Crédito a 30 días" at bounding box center [138, 66] width 89 height 11
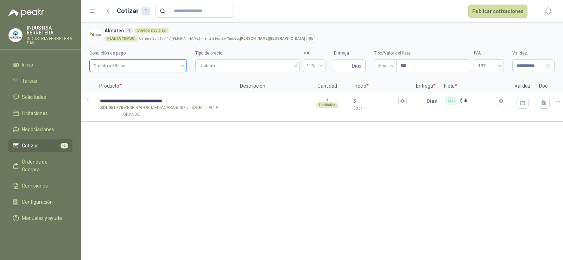
click at [371, 171] on div "**********" at bounding box center [322, 142] width 482 height 238
click at [342, 65] on input "Entrega" at bounding box center [344, 66] width 12 height 12
type input "*"
click at [351, 130] on div "**********" at bounding box center [322, 142] width 482 height 238
click at [363, 98] on input "$ $ 0 ,00" at bounding box center [377, 100] width 39 height 5
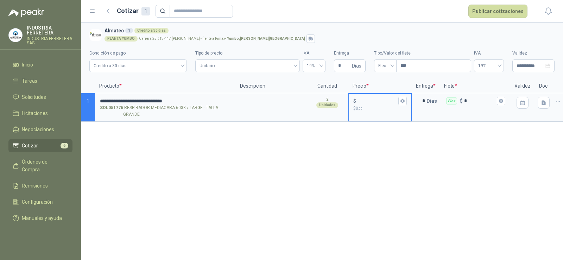
click at [344, 155] on div "**********" at bounding box center [322, 142] width 482 height 238
click at [401, 102] on icon "button" at bounding box center [403, 101] width 4 height 4
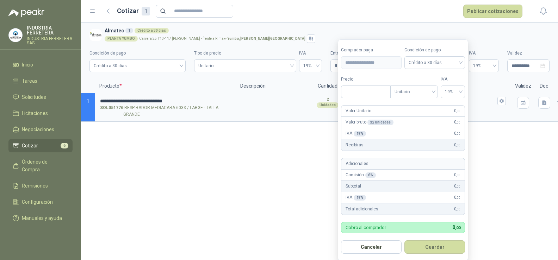
type input "***"
click at [314, 186] on div "**********" at bounding box center [319, 142] width 477 height 238
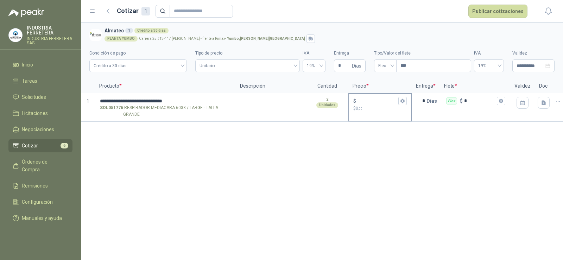
click at [367, 99] on input "$ $ 0 ,00" at bounding box center [377, 100] width 39 height 5
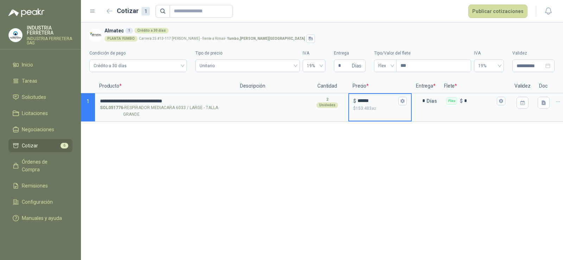
type input "******"
click at [349, 196] on div "**********" at bounding box center [322, 142] width 482 height 238
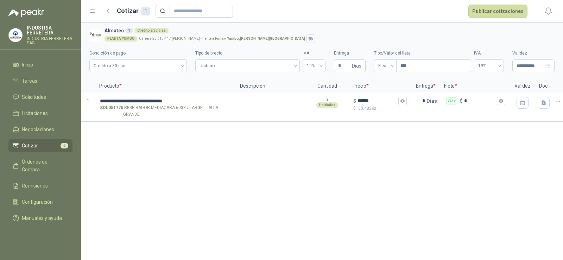
click at [408, 153] on div "**********" at bounding box center [322, 142] width 482 height 238
click at [400, 101] on icon "button" at bounding box center [402, 101] width 5 height 5
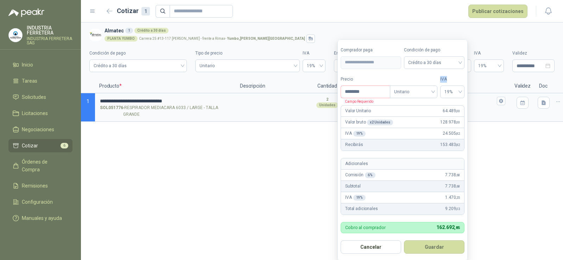
click at [401, 101] on form "**********" at bounding box center [403, 150] width 130 height 222
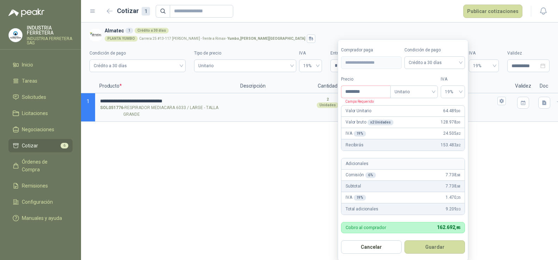
click at [314, 144] on div "**********" at bounding box center [319, 142] width 477 height 238
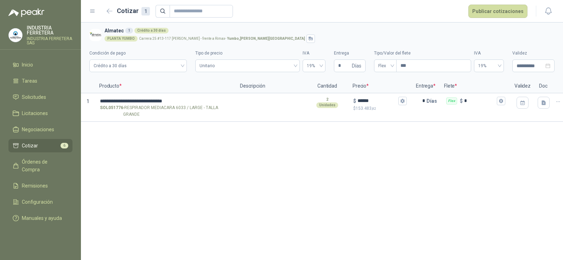
click at [393, 150] on div "**********" at bounding box center [322, 142] width 482 height 238
click at [485, 16] on button "Publicar cotizaciones" at bounding box center [498, 11] width 59 height 13
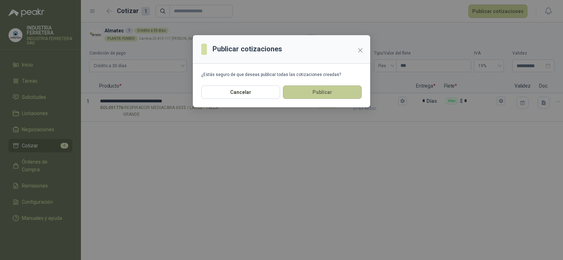
click at [337, 94] on button "Publicar" at bounding box center [322, 92] width 79 height 13
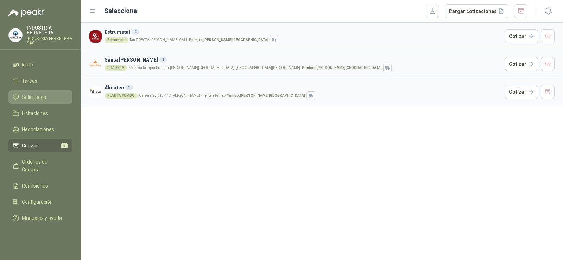
click at [38, 95] on span "Solicitudes" at bounding box center [34, 97] width 24 height 8
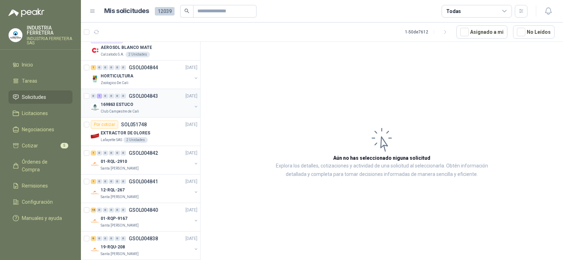
scroll to position [317, 0]
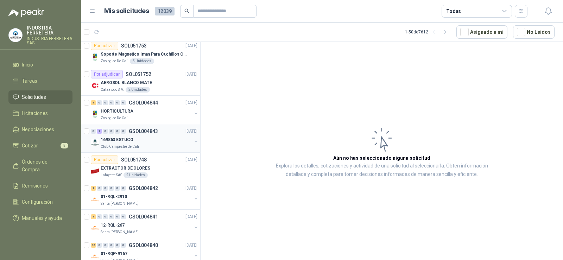
click at [145, 140] on div "169863 ESTUCO" at bounding box center [146, 140] width 91 height 8
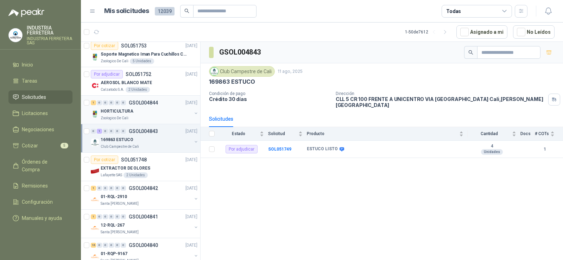
click at [150, 112] on div "HORTICULTURA" at bounding box center [146, 111] width 91 height 8
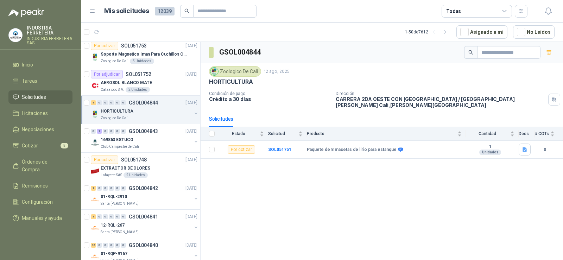
click at [346, 173] on div "GSOL004844 Zoologico De Cali [DATE] HORTICULTURA Condición de pago Crédito a 30…" at bounding box center [382, 152] width 363 height 221
click at [398, 150] on icon at bounding box center [400, 149] width 5 height 5
click at [387, 175] on div "GSOL004844 Zoologico De Cali [DATE] HORTICULTURA Condición de pago Crédito a 30…" at bounding box center [382, 152] width 363 height 221
click at [298, 193] on div "GSOL004844 Zoologico De Cali [DATE] HORTICULTURA Condición de pago Crédito a 30…" at bounding box center [382, 152] width 363 height 221
click at [281, 150] on b "SOL051751" at bounding box center [279, 149] width 23 height 5
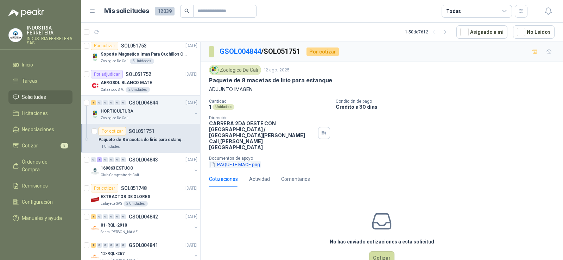
click at [234, 161] on button "PAQUETE MACE.png" at bounding box center [235, 164] width 52 height 7
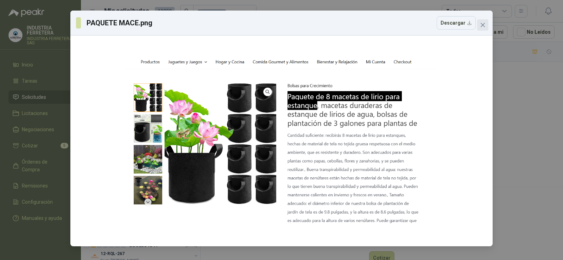
click at [483, 23] on icon "close" at bounding box center [483, 25] width 6 height 6
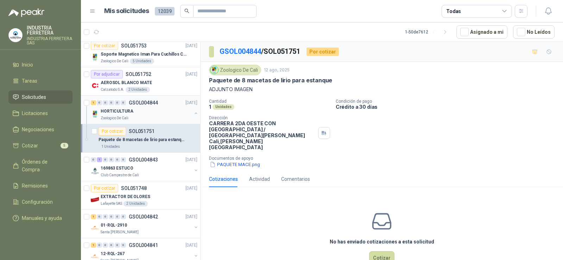
click at [193, 111] on button "button" at bounding box center [196, 114] width 6 height 6
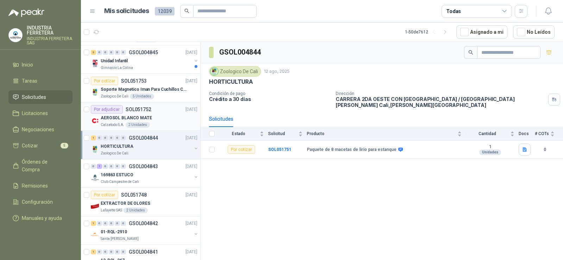
scroll to position [246, 0]
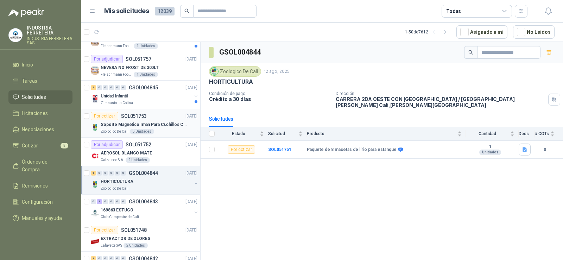
click at [147, 122] on p "Soporte Magnetico Iman Para Cuchillos Cocina 37.5 Cm De Lujo" at bounding box center [145, 124] width 88 height 7
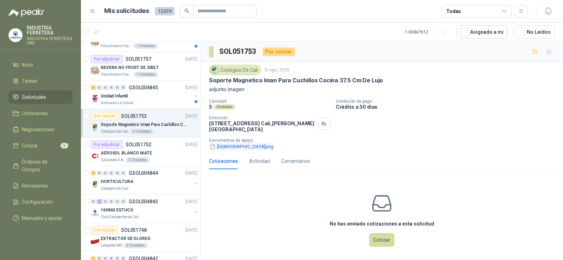
click at [228, 147] on button "[DEMOGRAPHIC_DATA]png" at bounding box center [241, 146] width 65 height 7
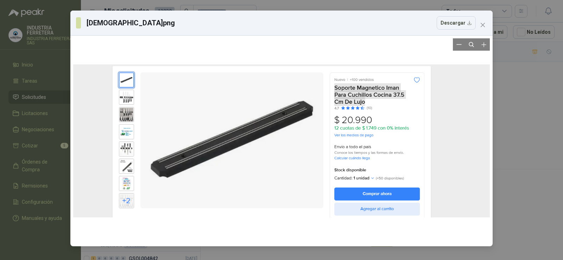
click at [133, 104] on div at bounding box center [281, 140] width 417 height 205
click at [126, 100] on div at bounding box center [281, 140] width 417 height 205
click at [483, 29] on button "Close" at bounding box center [482, 24] width 11 height 11
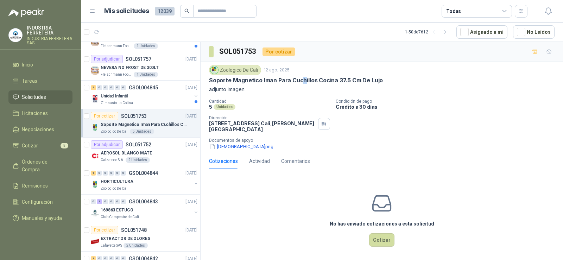
click at [302, 80] on p "Soporte Magnetico Iman Para Cuchillos Cocina 37.5 Cm De Lujo" at bounding box center [296, 80] width 174 height 7
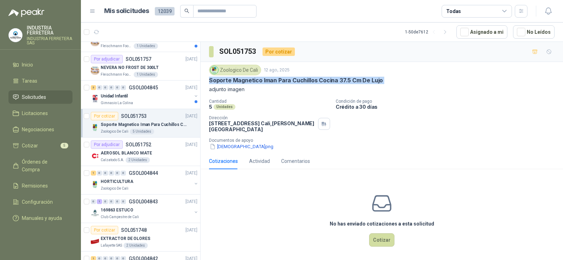
click at [302, 80] on p "Soporte Magnetico Iman Para Cuchillos Cocina 37.5 Cm De Lujo" at bounding box center [296, 80] width 174 height 7
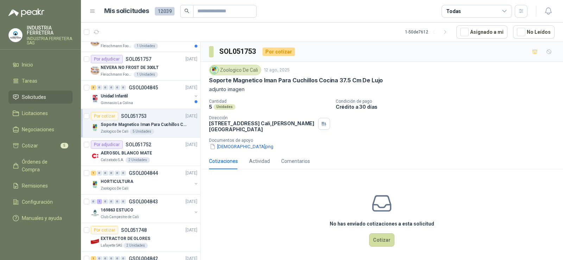
click at [354, 30] on article "1 - 50 de 7612 Asignado a mi No Leídos" at bounding box center [322, 32] width 482 height 19
click at [532, 51] on icon "button" at bounding box center [535, 52] width 6 height 6
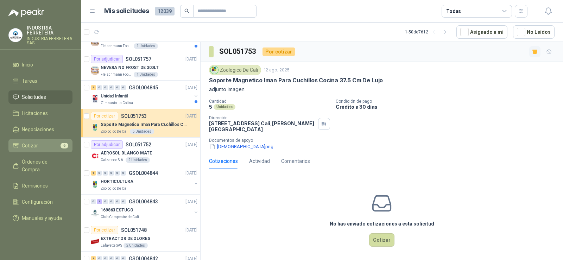
click at [36, 143] on span "Cotizar" at bounding box center [30, 146] width 16 height 8
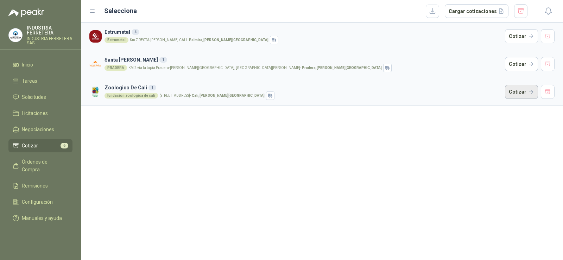
click at [510, 96] on button "Cotizar" at bounding box center [521, 92] width 33 height 14
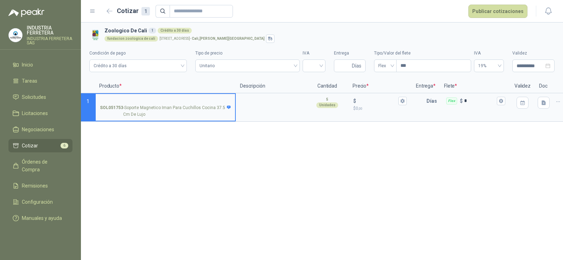
click at [134, 100] on input "SOL051753 - Soporte Magnetico Iman Para Cuchillos Cocina 37.5 Cm De Lujo" at bounding box center [165, 101] width 131 height 5
type input "*"
type input "**********"
click at [321, 148] on div "**********" at bounding box center [322, 142] width 482 height 238
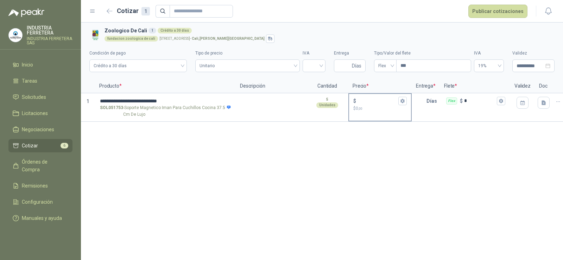
click at [364, 98] on input "$ $ 0 ,00" at bounding box center [377, 100] width 39 height 5
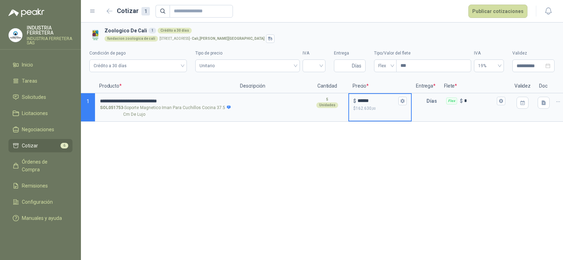
type input "******"
click at [374, 136] on div "**********" at bounding box center [322, 142] width 482 height 238
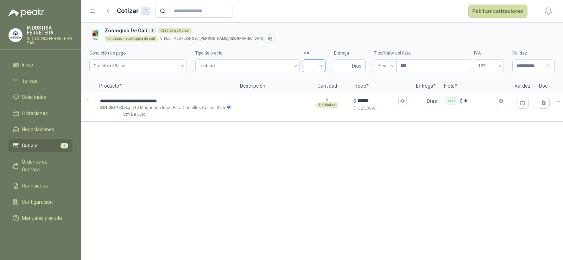
click at [309, 66] on input "search" at bounding box center [314, 65] width 14 height 11
click at [314, 81] on div "19%" at bounding box center [314, 81] width 12 height 8
click at [340, 66] on input "Entrega" at bounding box center [344, 66] width 12 height 12
type input "*"
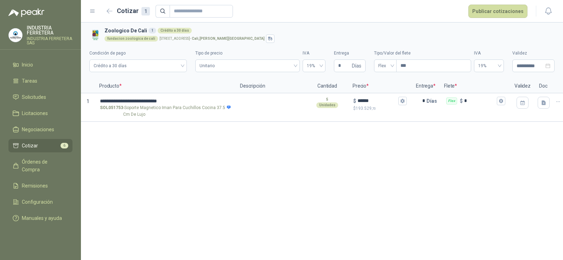
click at [337, 155] on div "**********" at bounding box center [322, 142] width 482 height 238
click at [309, 22] on header "Cotizar 1 Publicar cotizaciones" at bounding box center [322, 11] width 482 height 23
click at [400, 102] on icon "button" at bounding box center [402, 101] width 5 height 5
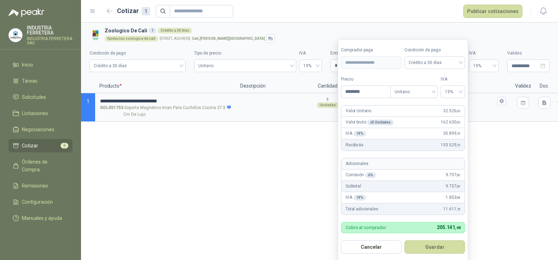
click at [304, 179] on div "**********" at bounding box center [319, 142] width 477 height 238
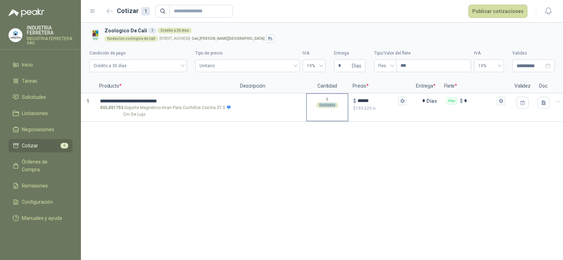
drag, startPoint x: 374, startPoint y: 98, endPoint x: 317, endPoint y: 98, distance: 57.0
click at [317, 98] on section "**********" at bounding box center [322, 107] width 482 height 29
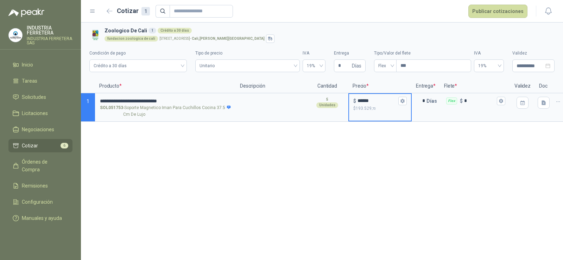
click at [369, 100] on input "******" at bounding box center [377, 100] width 39 height 5
type input "******"
click at [378, 151] on div "**********" at bounding box center [322, 142] width 482 height 238
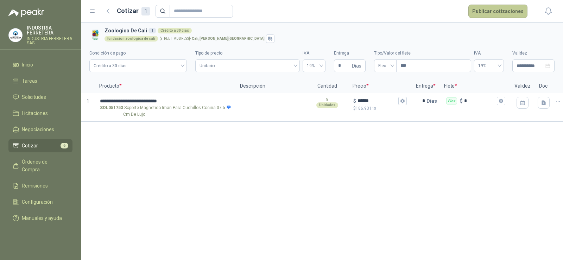
click at [481, 12] on button "Publicar cotizaciones" at bounding box center [498, 11] width 59 height 13
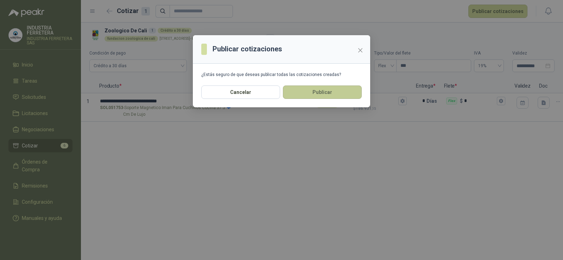
click at [327, 90] on button "Publicar" at bounding box center [322, 92] width 79 height 13
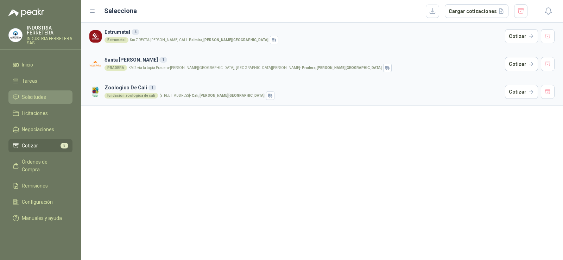
click at [38, 97] on span "Solicitudes" at bounding box center [34, 97] width 24 height 8
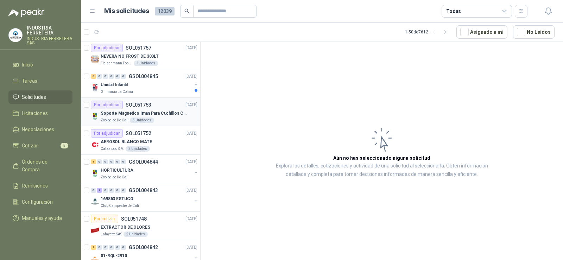
scroll to position [246, 0]
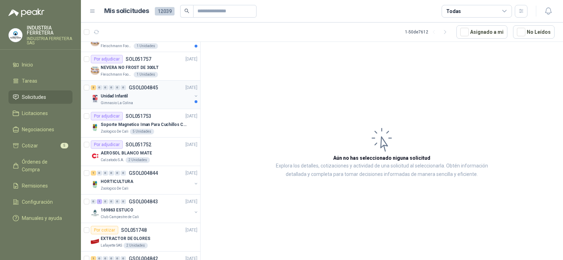
click at [145, 100] on div "Unidad Infantil" at bounding box center [146, 96] width 91 height 8
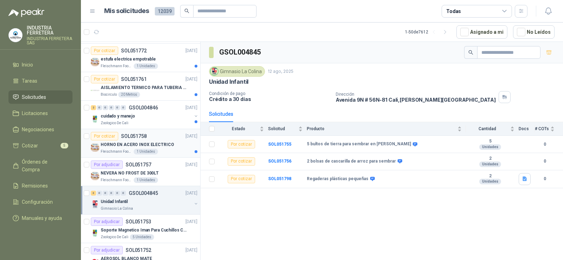
scroll to position [176, 0]
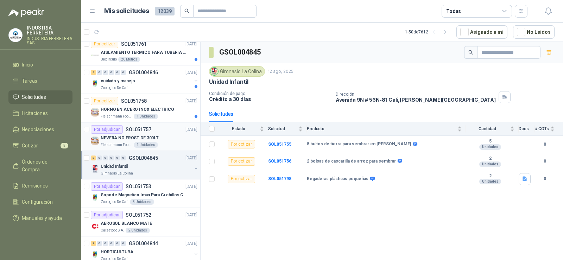
click at [156, 132] on div "Por adjudicar SOL051757 [DATE]" at bounding box center [144, 129] width 107 height 8
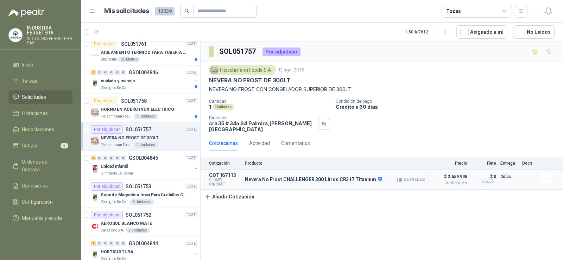
click at [412, 175] on button "Detalles" at bounding box center [411, 180] width 33 height 10
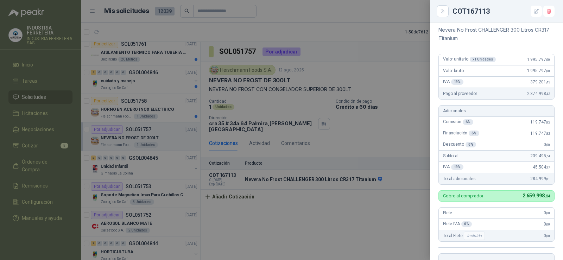
scroll to position [141, 0]
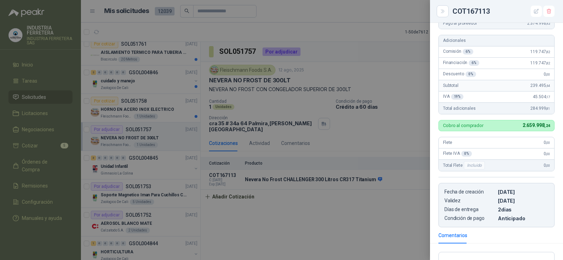
click at [422, 138] on div at bounding box center [281, 130] width 563 height 260
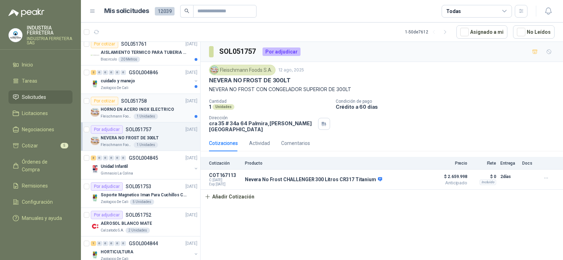
click at [149, 107] on p "HORNO EN ACERO INOX ELECTRICO" at bounding box center [138, 109] width 74 height 7
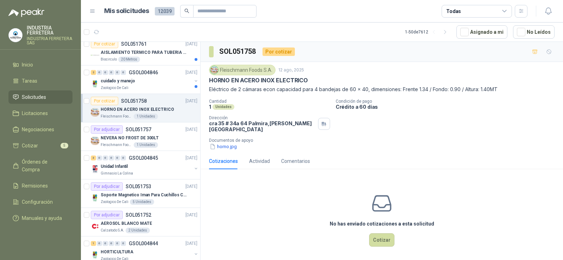
scroll to position [141, 0]
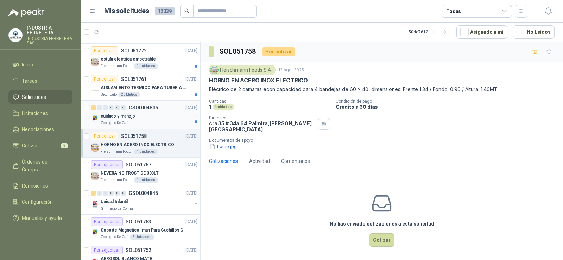
click at [148, 116] on div "cuidado y manejo" at bounding box center [146, 116] width 91 height 8
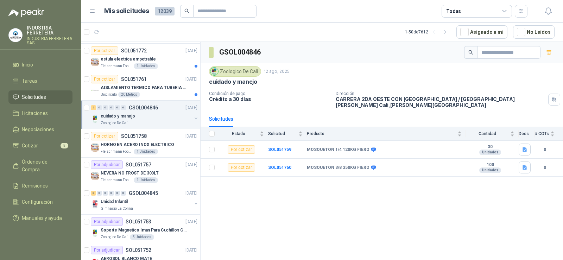
scroll to position [106, 0]
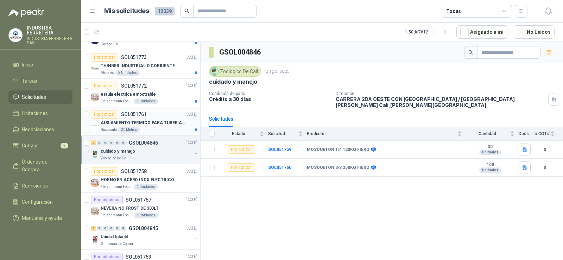
click at [148, 120] on p "AISLAMIENTO TERMICO PARA TUBERIA DE 8"" at bounding box center [145, 123] width 88 height 7
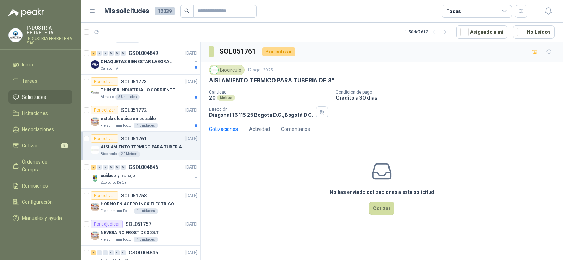
scroll to position [70, 0]
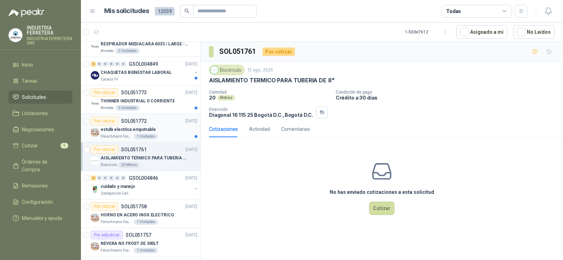
click at [145, 124] on div "Por cotizar SOL051772" at bounding box center [119, 121] width 56 height 8
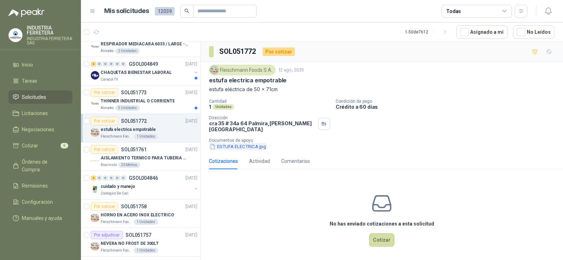
click at [244, 143] on button "ESTUFA ELECTRICA.jpg" at bounding box center [238, 146] width 58 height 7
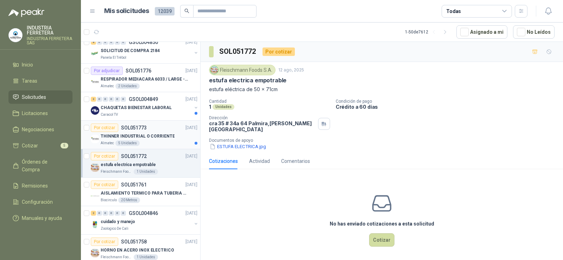
click at [141, 135] on p "THINNER INDUSTRIAL O CORRIENTE" at bounding box center [138, 136] width 74 height 7
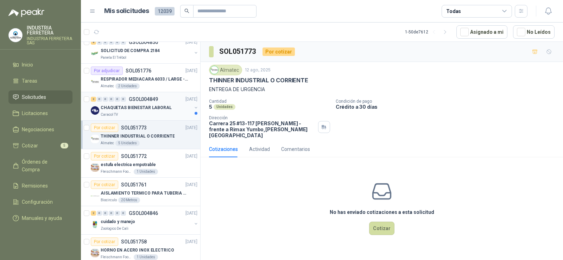
click at [136, 115] on div "Caracol TV" at bounding box center [146, 115] width 91 height 6
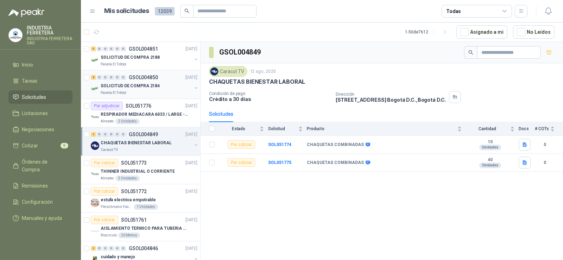
click at [137, 88] on p "SOLICITUD DE COMPRA 2184" at bounding box center [130, 86] width 59 height 7
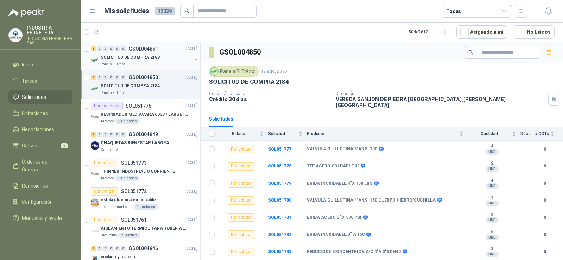
click at [141, 62] on div "SOLICITUD DE COMPRA 2188 Panela El Trébol" at bounding box center [146, 60] width 91 height 14
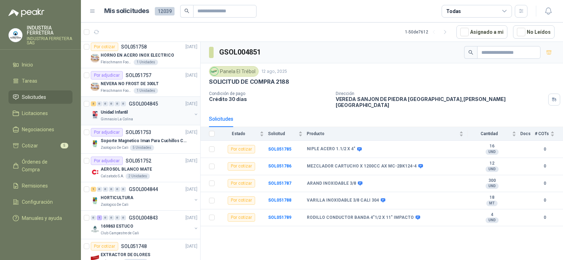
scroll to position [246, 0]
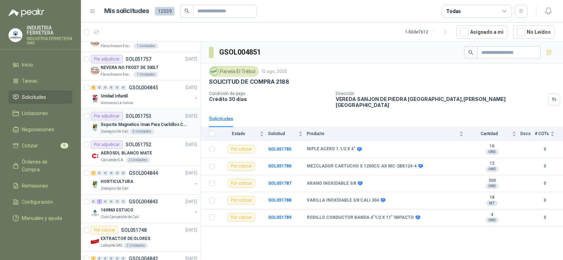
click at [141, 121] on p "Soporte Magnetico Iman Para Cuchillos Cocina 37.5 Cm De Lujo" at bounding box center [145, 124] width 88 height 7
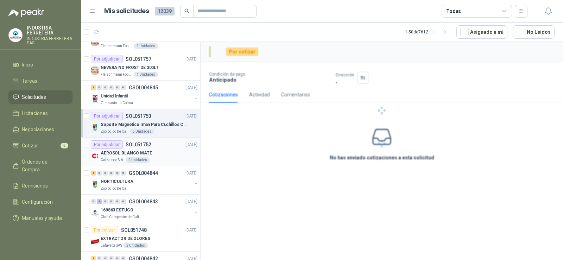
click at [145, 156] on p "AEROSOL BLANCO MATE" at bounding box center [126, 153] width 51 height 7
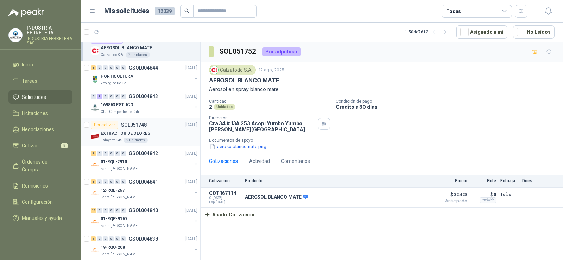
scroll to position [352, 0]
click at [134, 101] on div "169863 ESTUCO" at bounding box center [146, 104] width 91 height 8
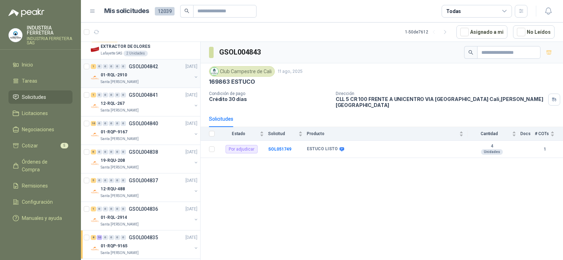
scroll to position [422, 0]
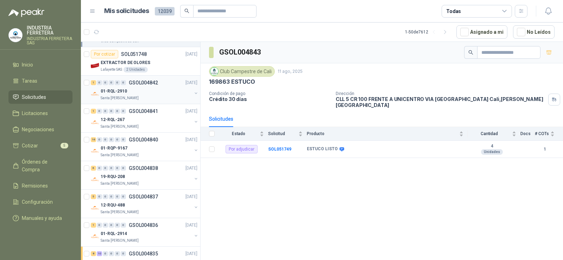
click at [147, 94] on div "01-RQL-2910" at bounding box center [146, 91] width 91 height 8
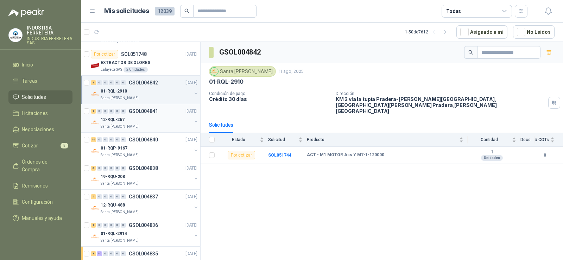
click at [146, 115] on div "1 0 0 0 0 0 GSOL004841 [DATE]" at bounding box center [145, 111] width 108 height 8
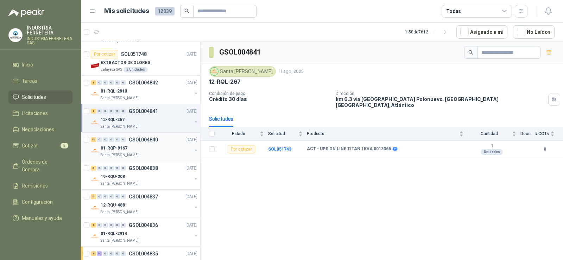
click at [139, 142] on p "GSOL004840" at bounding box center [143, 139] width 29 height 5
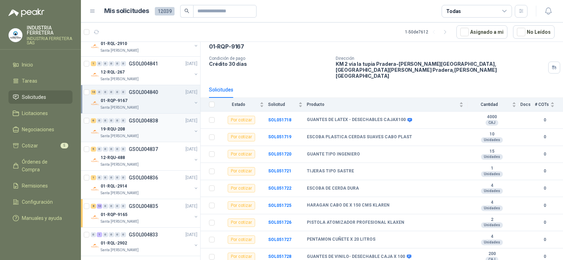
scroll to position [458, 0]
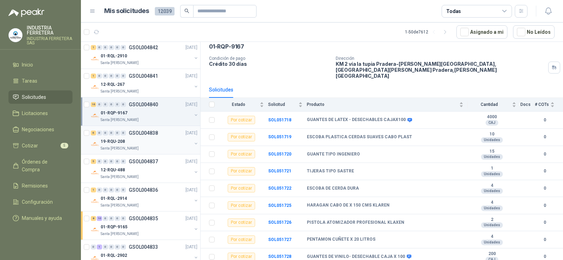
click at [136, 140] on div "19-RQU-208" at bounding box center [146, 141] width 91 height 8
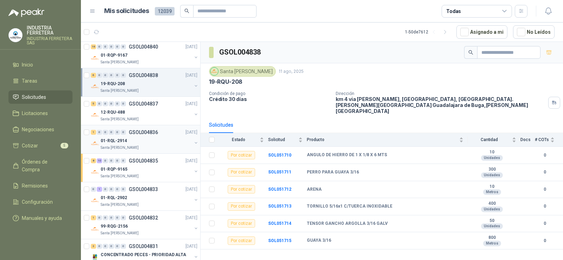
scroll to position [528, 0]
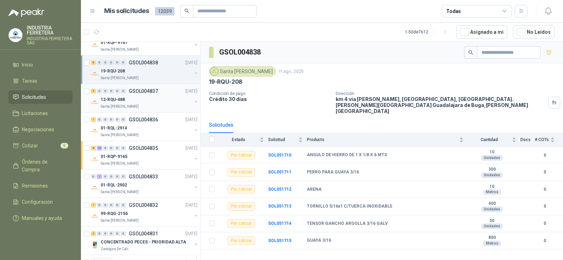
click at [132, 101] on div "12-RQU-488" at bounding box center [146, 99] width 91 height 8
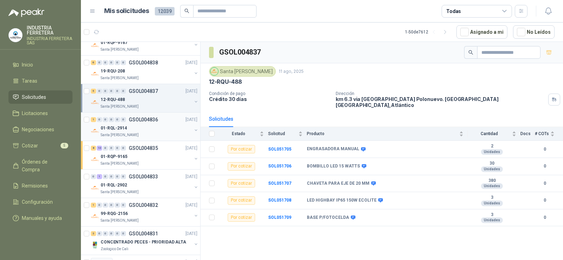
click at [139, 124] on div "01-RQL-2914" at bounding box center [146, 128] width 91 height 8
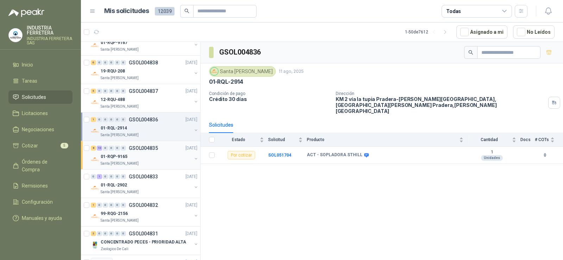
scroll to position [563, 0]
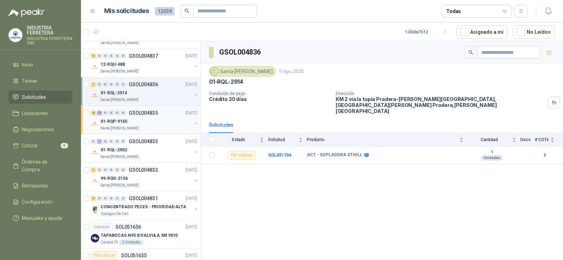
click at [143, 123] on div "01-RQP-9165" at bounding box center [146, 121] width 91 height 8
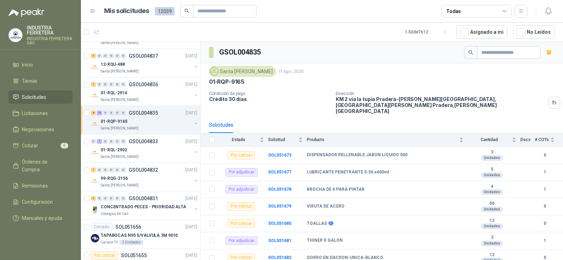
scroll to position [528, 0]
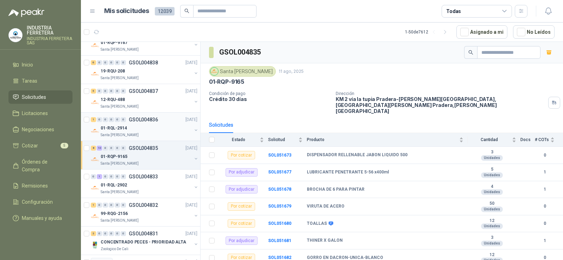
click at [139, 127] on div "01-RQL-2914" at bounding box center [146, 128] width 91 height 8
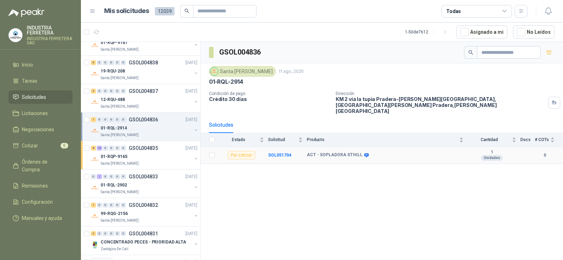
click at [364, 153] on icon at bounding box center [366, 155] width 5 height 4
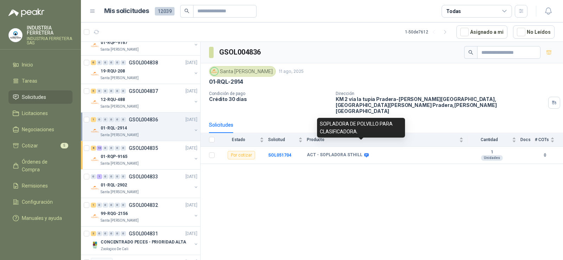
drag, startPoint x: 362, startPoint y: 192, endPoint x: 366, endPoint y: 195, distance: 4.9
click at [362, 193] on div "GSOL004836 [GEOGRAPHIC_DATA][PERSON_NAME] [DATE] 01-RQL-2914 Condición de pago …" at bounding box center [382, 152] width 363 height 221
